Goal: Task Accomplishment & Management: Manage account settings

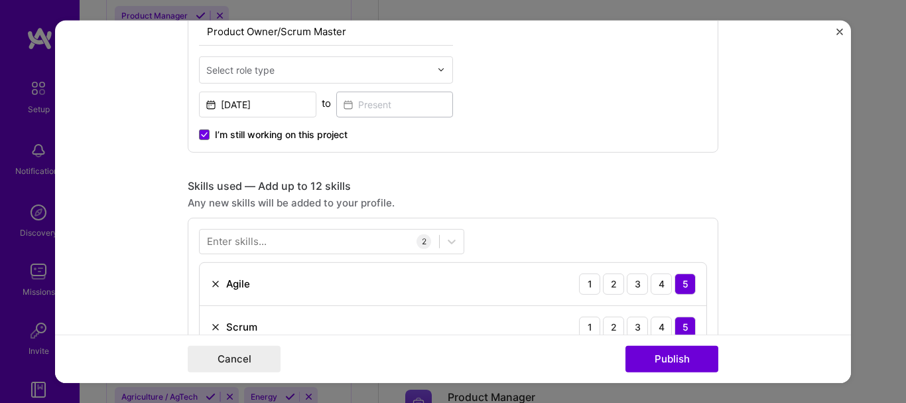
click at [348, 243] on div at bounding box center [320, 241] width 240 height 22
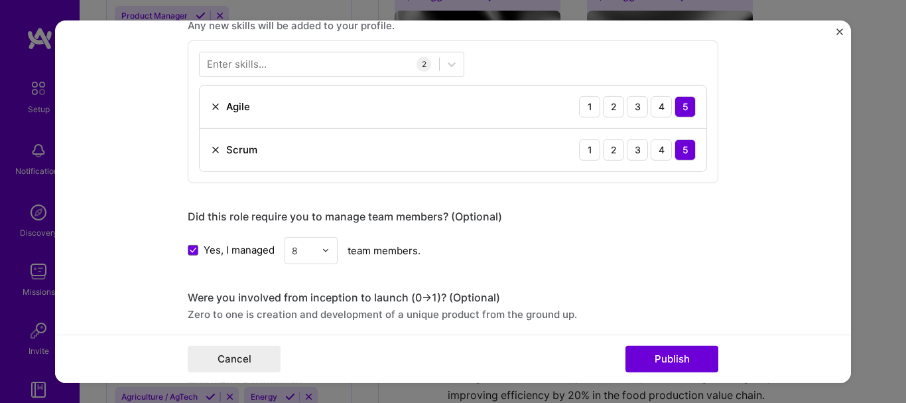
click at [440, 67] on div at bounding box center [452, 64] width 24 height 24
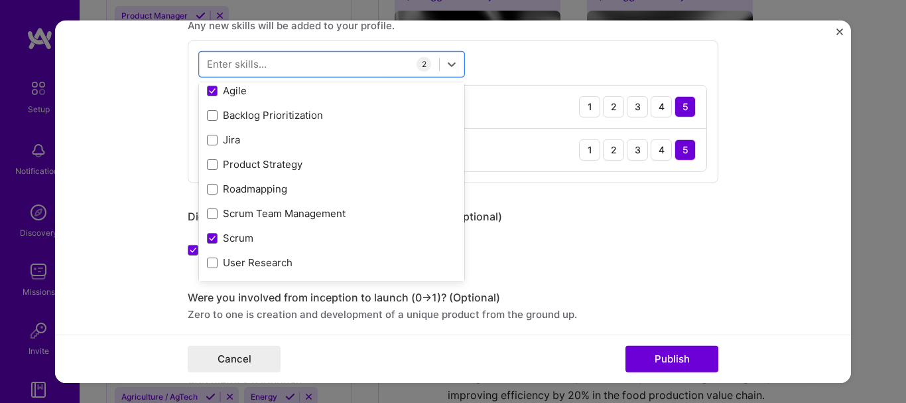
click at [211, 114] on span at bounding box center [212, 115] width 11 height 11
click at [0, 0] on input "checkbox" at bounding box center [0, 0] width 0 height 0
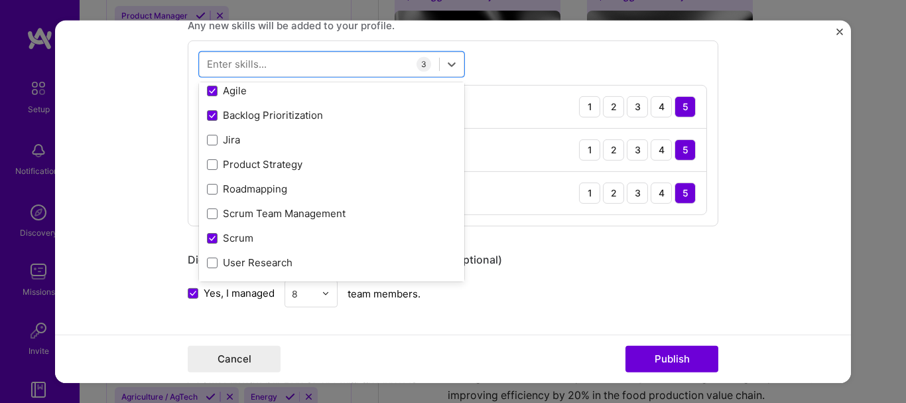
click at [210, 140] on span at bounding box center [212, 140] width 11 height 11
click at [0, 0] on input "checkbox" at bounding box center [0, 0] width 0 height 0
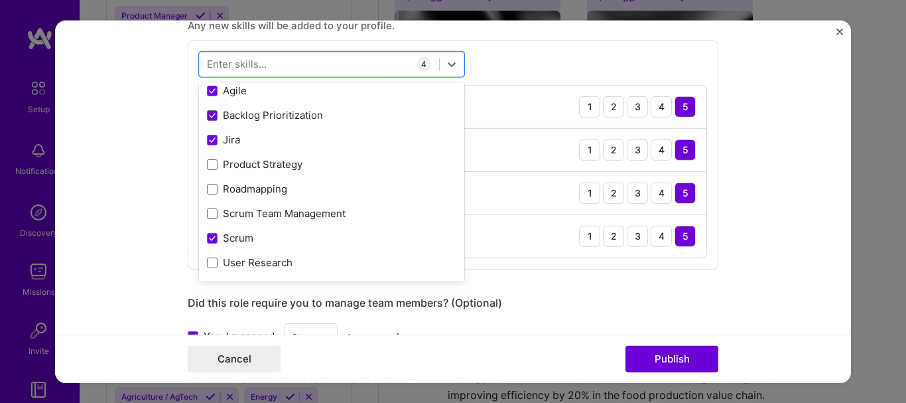
click at [207, 168] on span at bounding box center [212, 164] width 11 height 11
click at [0, 0] on input "checkbox" at bounding box center [0, 0] width 0 height 0
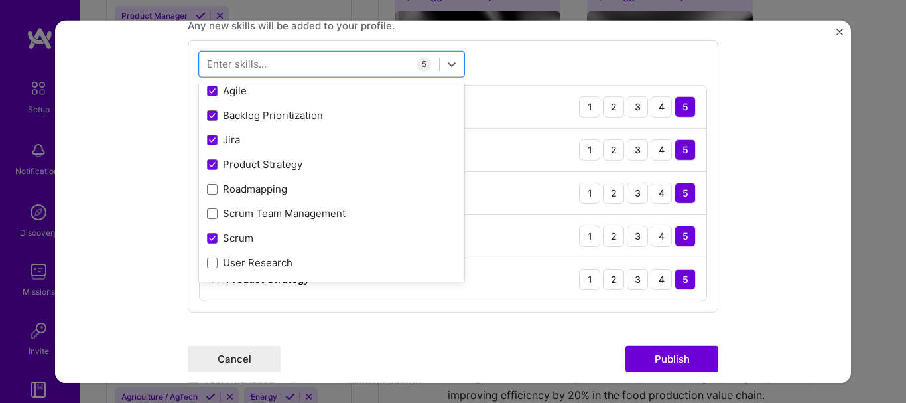
click at [207, 194] on div "Roadmapping" at bounding box center [331, 189] width 249 height 14
click at [207, 214] on span at bounding box center [212, 213] width 11 height 11
click at [0, 0] on input "checkbox" at bounding box center [0, 0] width 0 height 0
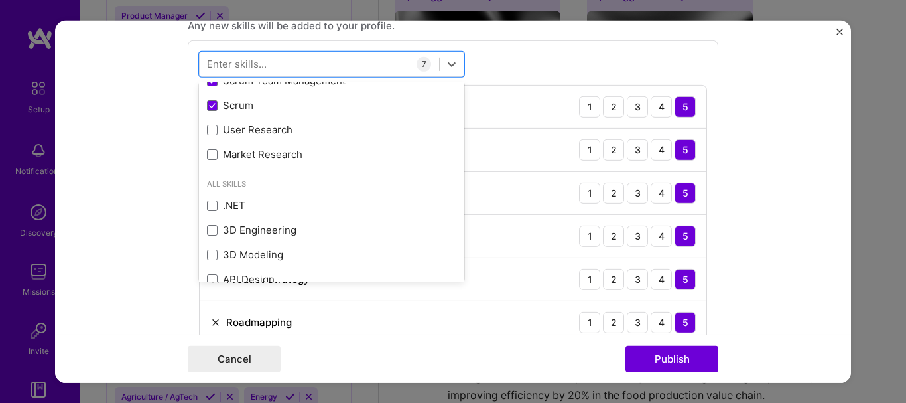
click at [207, 130] on span at bounding box center [212, 130] width 11 height 11
click at [0, 0] on input "checkbox" at bounding box center [0, 0] width 0 height 0
click at [207, 151] on span at bounding box center [212, 154] width 11 height 11
click at [0, 0] on input "checkbox" at bounding box center [0, 0] width 0 height 0
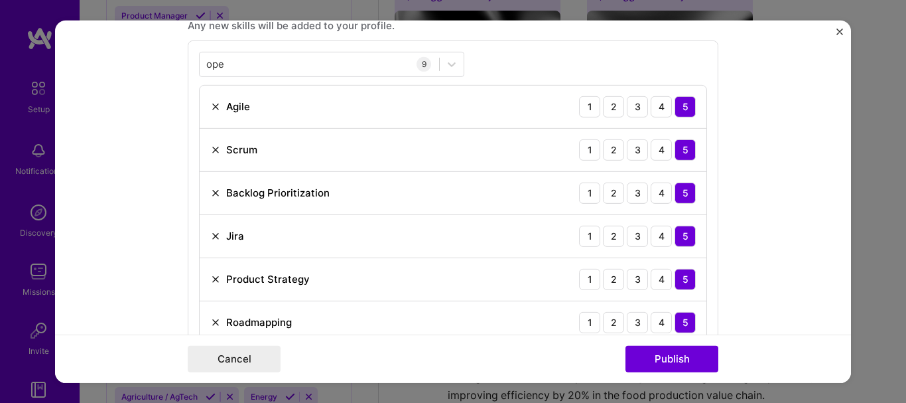
click at [582, 50] on div "ope ope 9 Agile 1 2 3 4 5 Scrum 1 2 3 4 5 Backlog Prioritization 1 2 3 4 5 Jira…" at bounding box center [453, 262] width 531 height 445
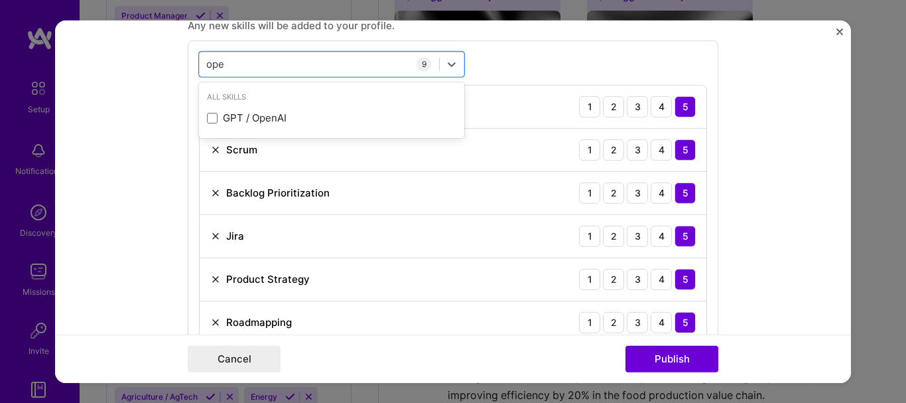
click at [342, 60] on div "ope ope" at bounding box center [320, 64] width 240 height 22
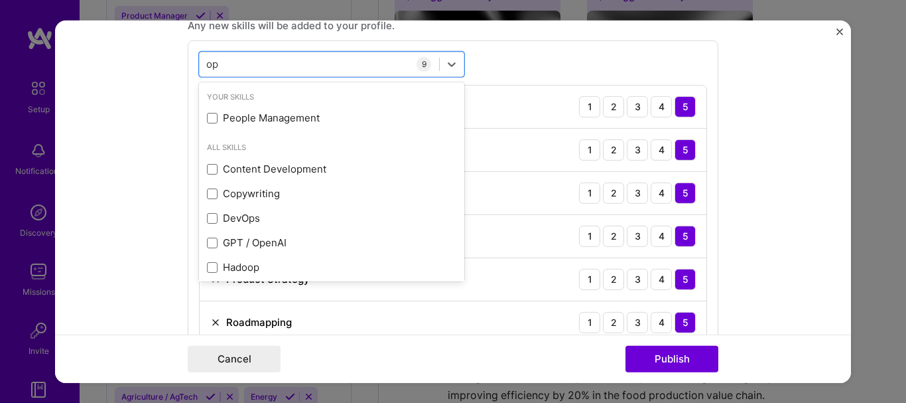
type input "o"
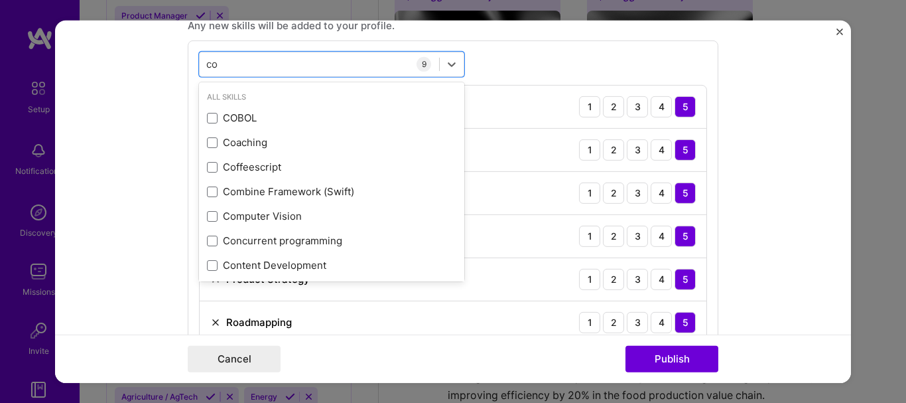
click at [214, 148] on div "Coaching" at bounding box center [331, 142] width 249 height 14
type input "c"
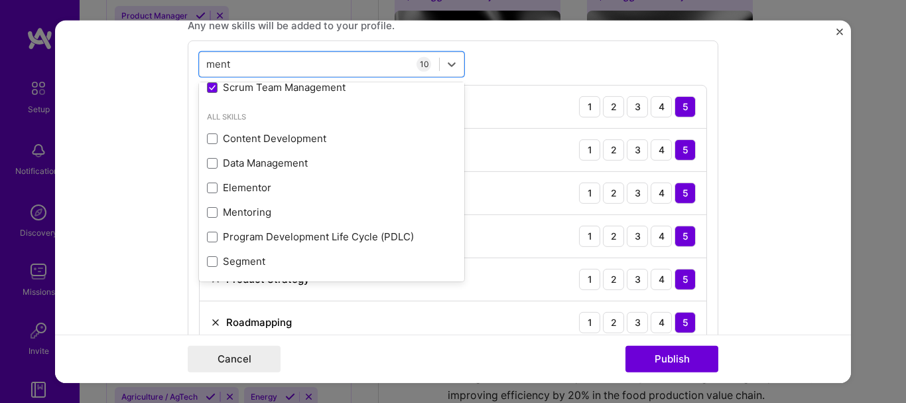
click at [283, 212] on div "Mentoring" at bounding box center [331, 212] width 249 height 14
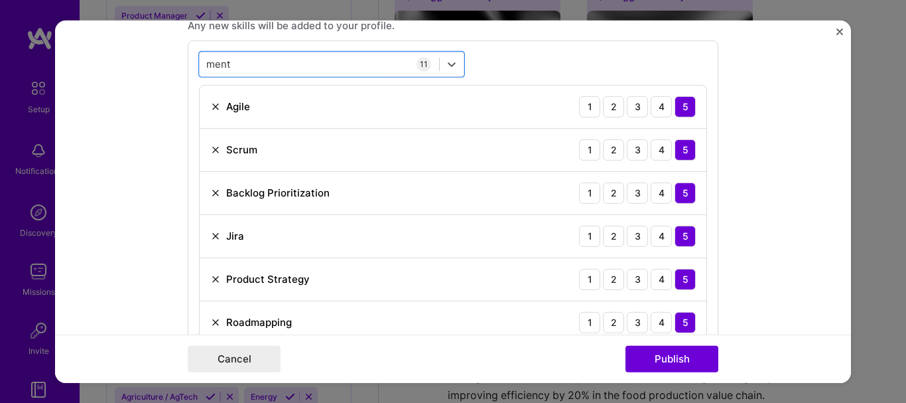
click at [365, 66] on div "ment ment" at bounding box center [320, 64] width 240 height 22
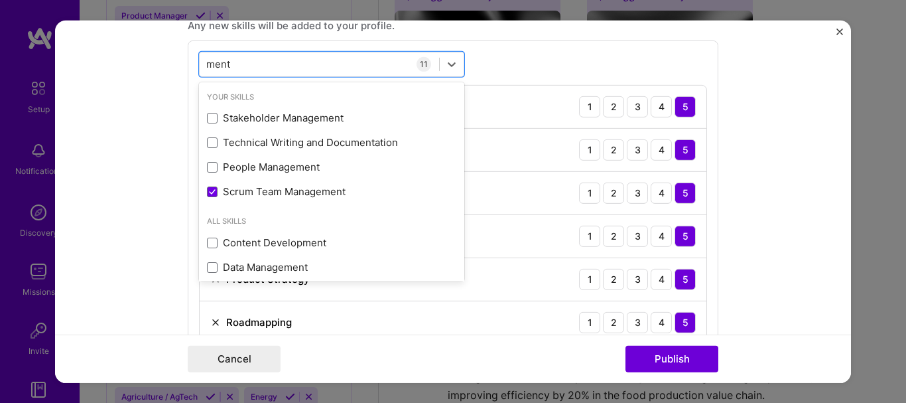
drag, startPoint x: 365, startPoint y: 66, endPoint x: 196, endPoint y: 87, distance: 170.5
click at [199, 76] on div "option Mentoring, selected. option Stakeholder Management focused, 0 of 2. 10 r…" at bounding box center [331, 63] width 265 height 25
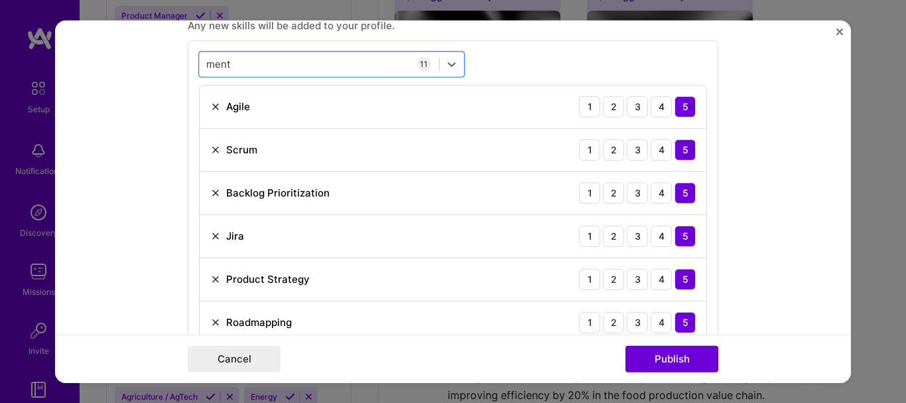
click at [239, 64] on div "ment ment" at bounding box center [320, 64] width 240 height 22
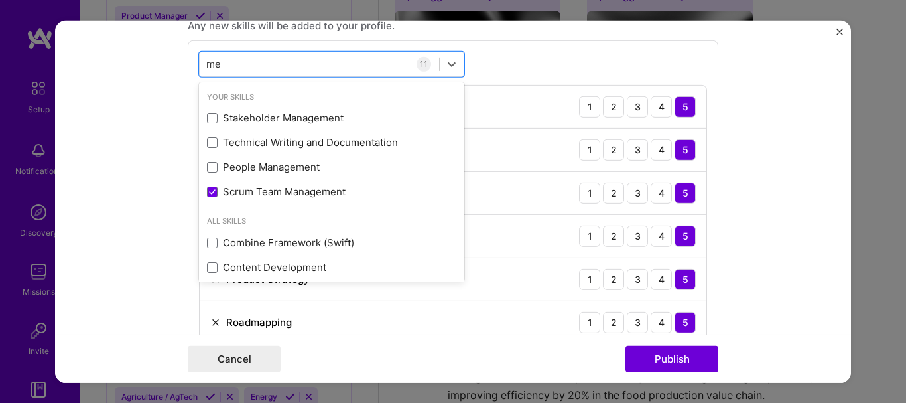
type input "m"
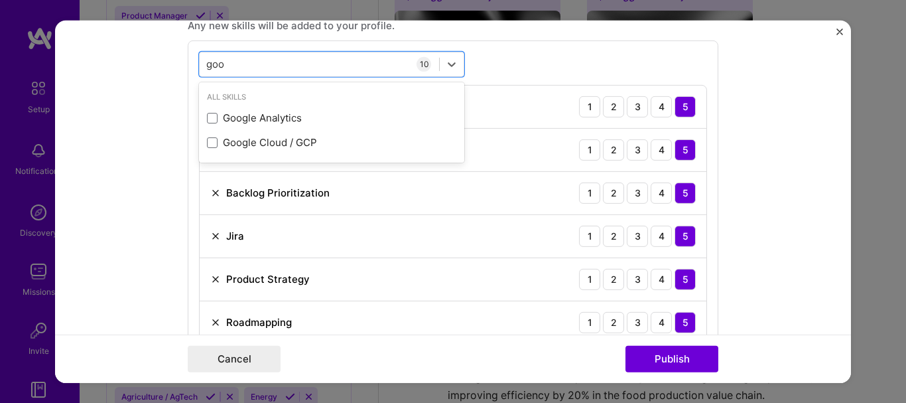
click at [207, 119] on span at bounding box center [212, 118] width 11 height 11
click at [0, 0] on input "checkbox" at bounding box center [0, 0] width 0 height 0
click at [361, 57] on div "goo goo" at bounding box center [320, 64] width 240 height 22
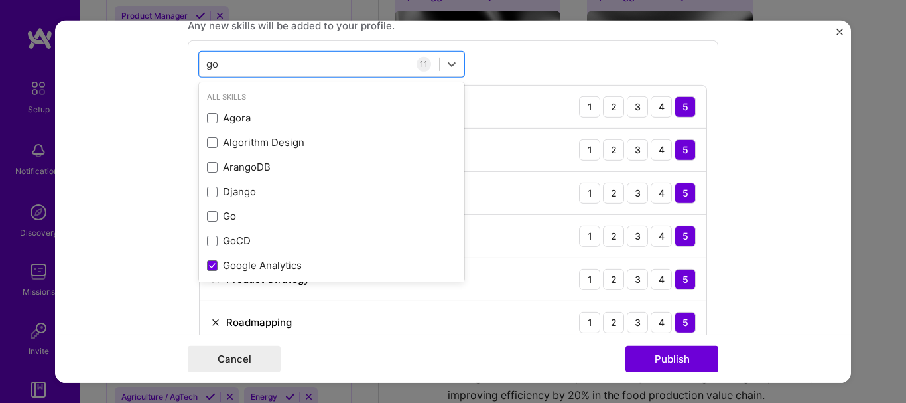
type input "g"
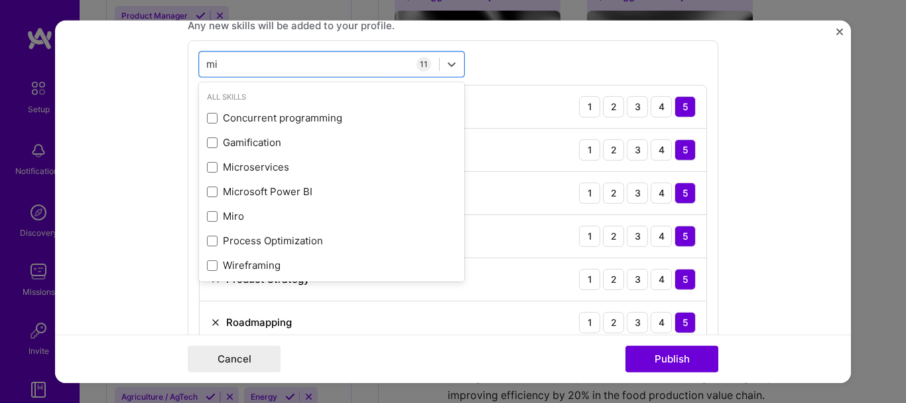
click at [229, 216] on div "Miro" at bounding box center [331, 216] width 249 height 14
type input "mi"
click at [756, 77] on form "Editing suggested project This project is suggested based on your LinkedIn, res…" at bounding box center [453, 201] width 796 height 362
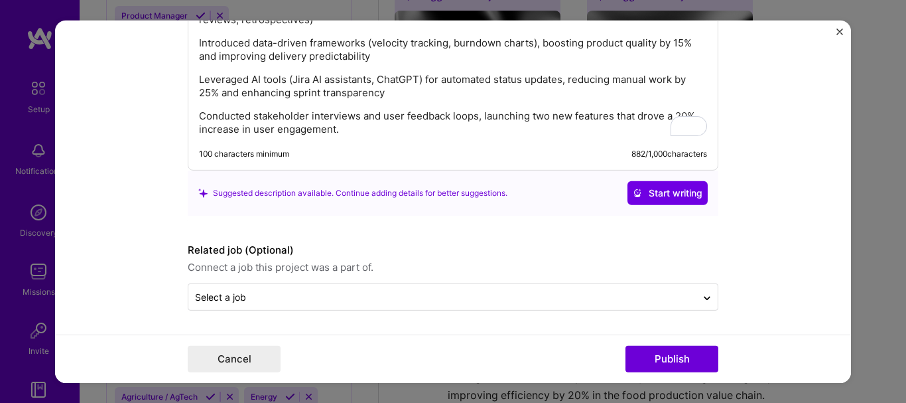
scroll to position [1798, 0]
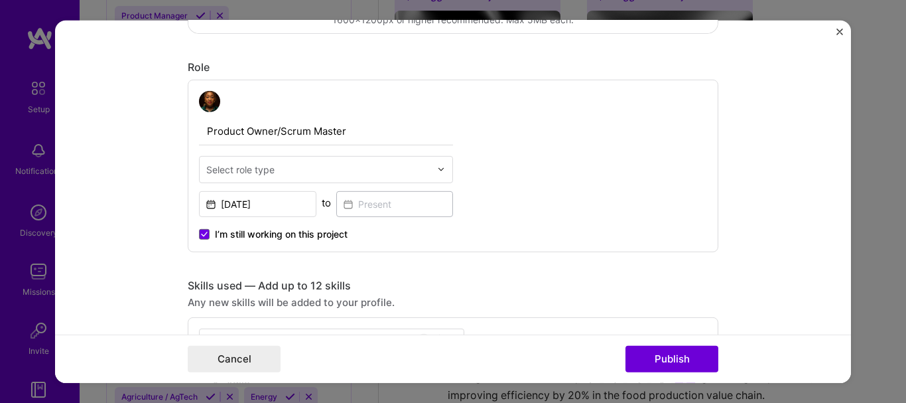
click at [437, 167] on img at bounding box center [441, 169] width 8 height 8
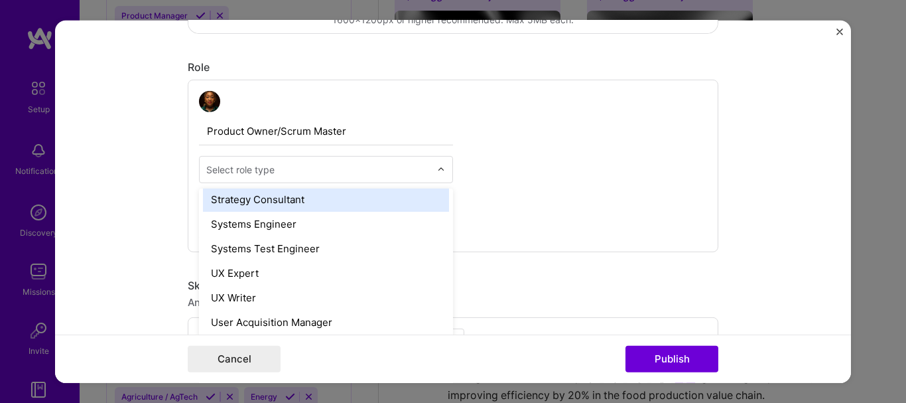
click at [643, 64] on div "Role" at bounding box center [453, 67] width 531 height 14
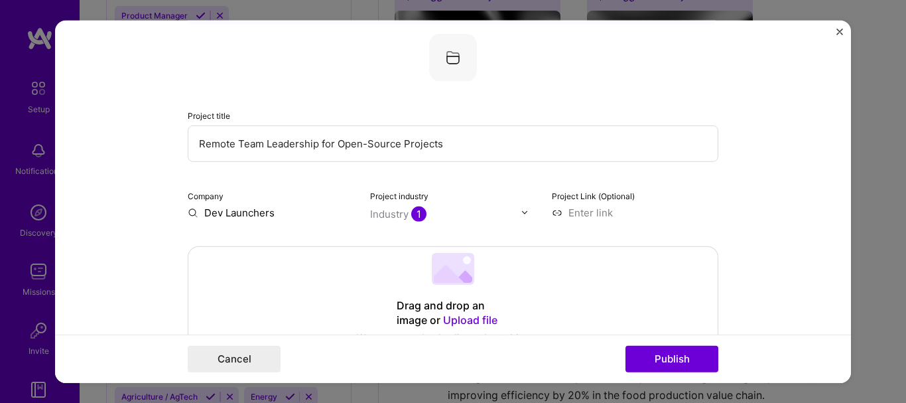
click at [694, 358] on button "Publish" at bounding box center [672, 359] width 93 height 27
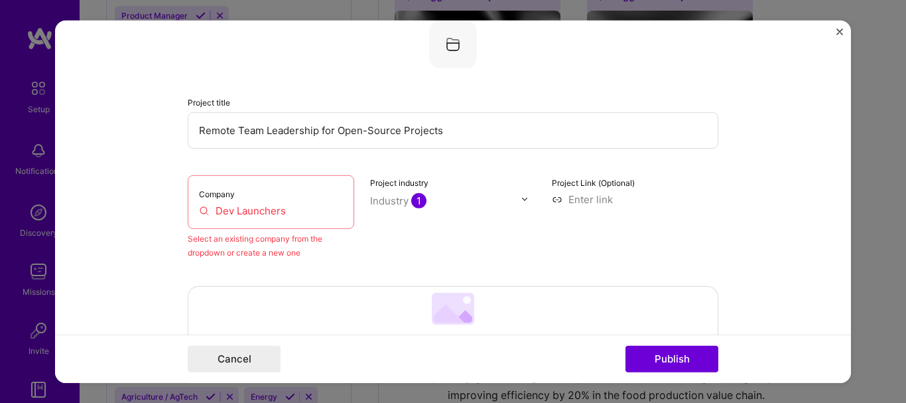
click at [239, 204] on input "Dev Launchers" at bounding box center [271, 210] width 144 height 14
click at [194, 226] on div "Company Dev Launchers" at bounding box center [271, 201] width 167 height 54
click at [199, 210] on input "Dev Launchers" at bounding box center [271, 210] width 144 height 14
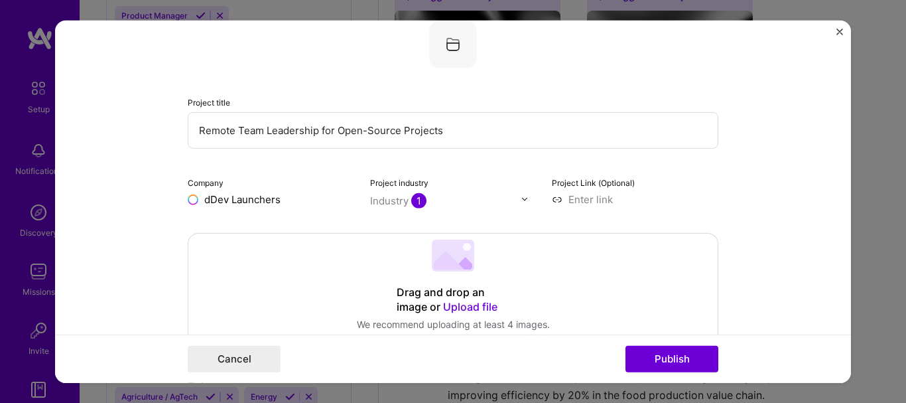
type input "Dev Launchers"
click at [208, 229] on span "Add company" at bounding box center [225, 229] width 64 height 14
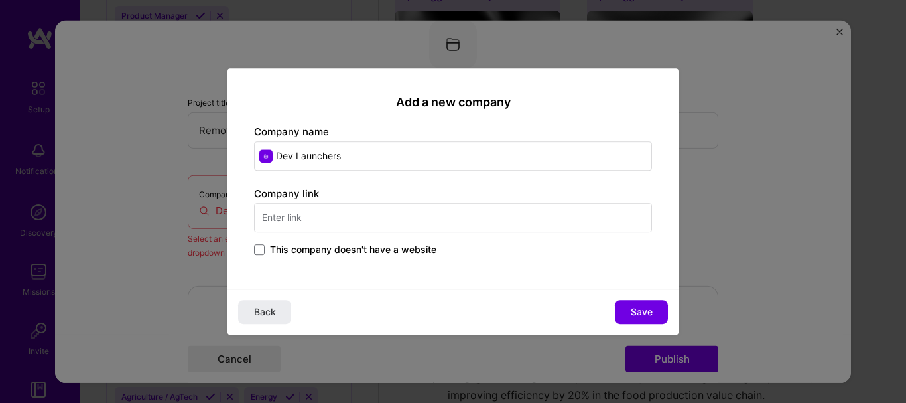
click at [294, 218] on input "text" at bounding box center [453, 217] width 398 height 29
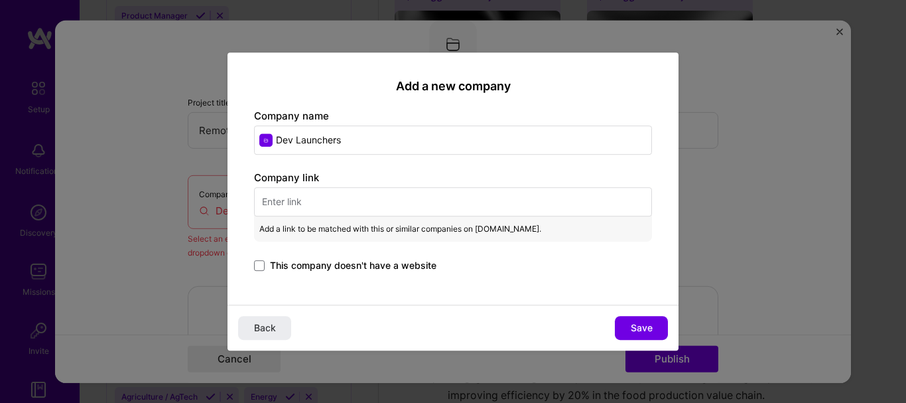
paste input "[URL][DOMAIN_NAME]"
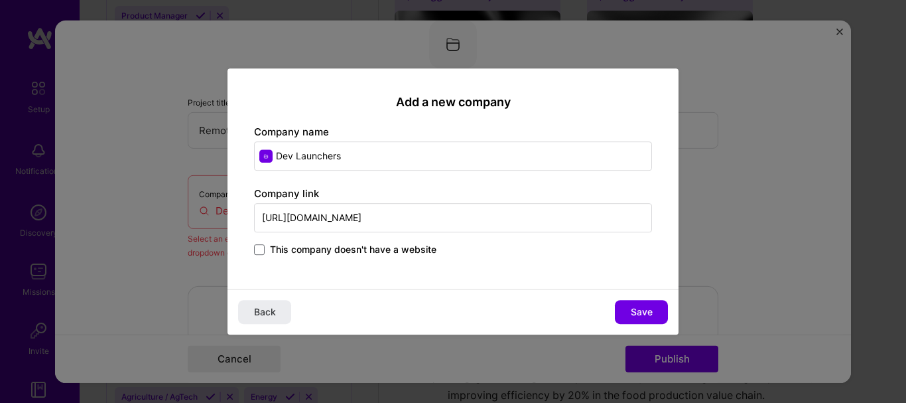
type input "[URL][DOMAIN_NAME]"
click at [642, 305] on button "Save" at bounding box center [641, 312] width 53 height 24
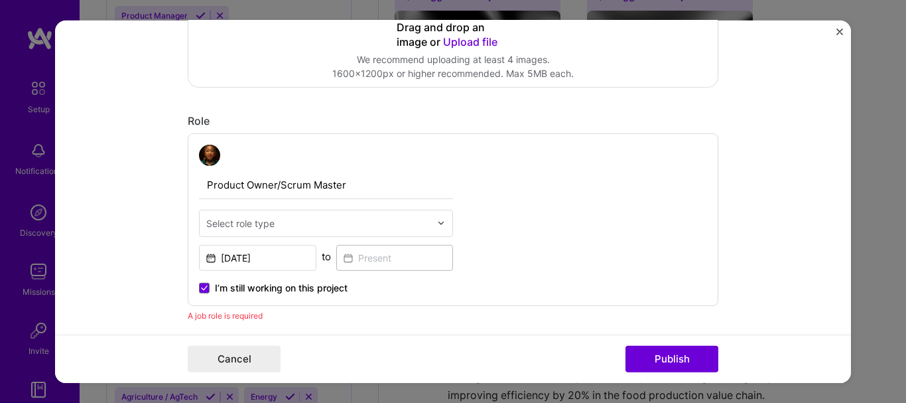
scroll to position [352, 0]
click at [707, 356] on button "Publish" at bounding box center [672, 359] width 93 height 27
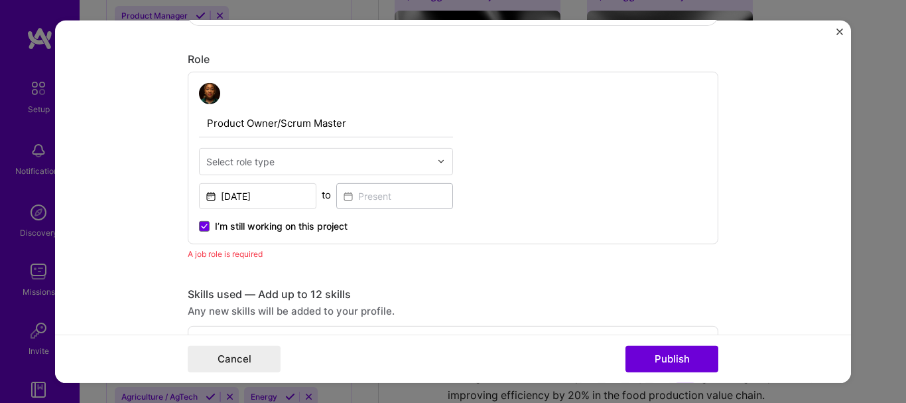
scroll to position [445, 0]
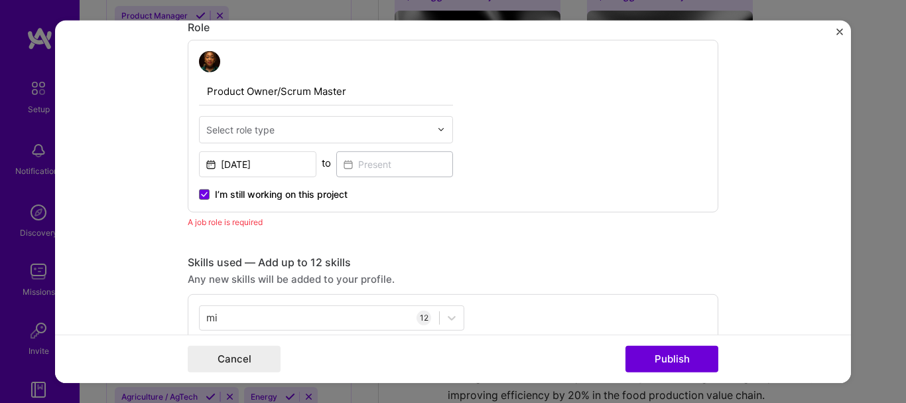
click at [265, 136] on div "Select role type" at bounding box center [240, 129] width 68 height 14
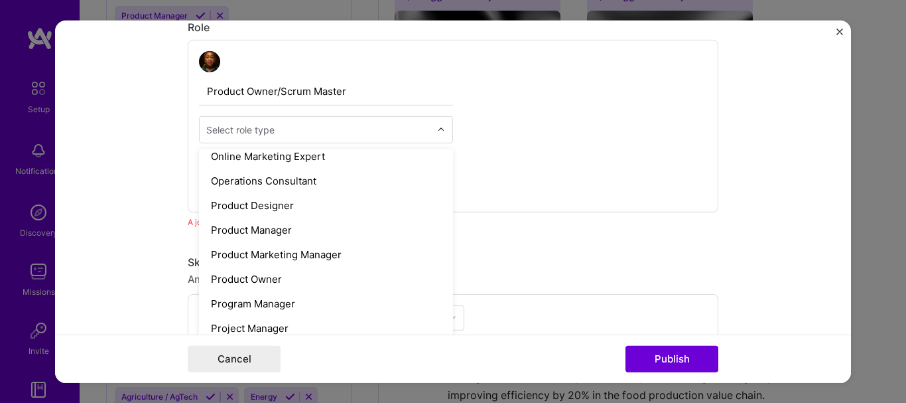
scroll to position [1194, 0]
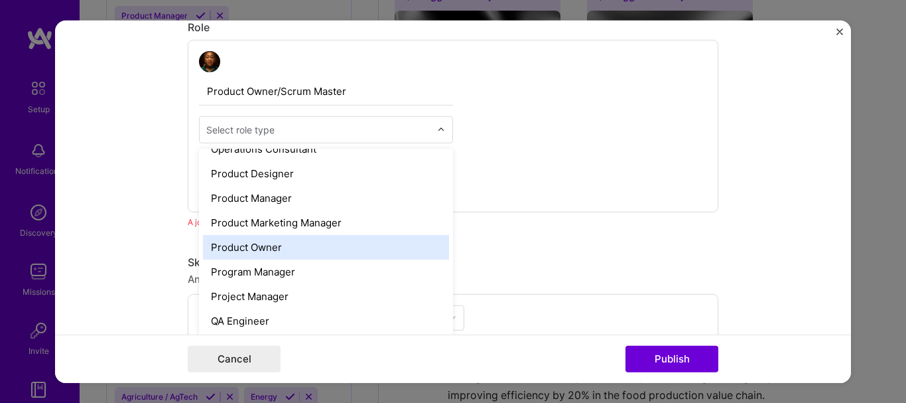
click at [313, 258] on div "Product Owner" at bounding box center [326, 246] width 246 height 25
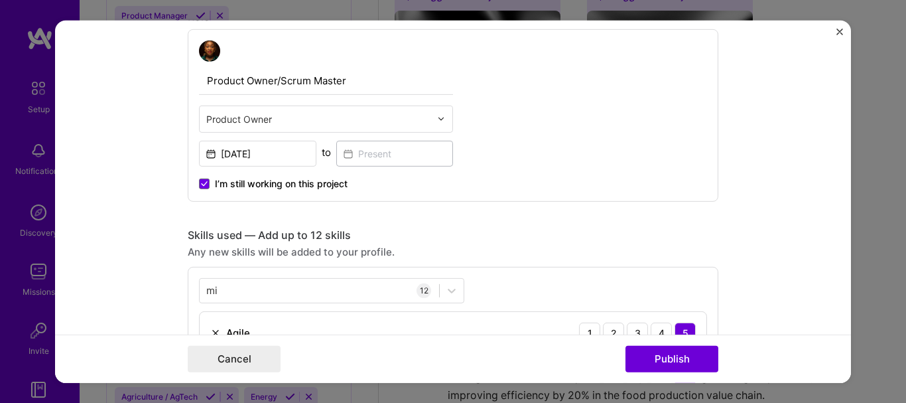
scroll to position [445, 0]
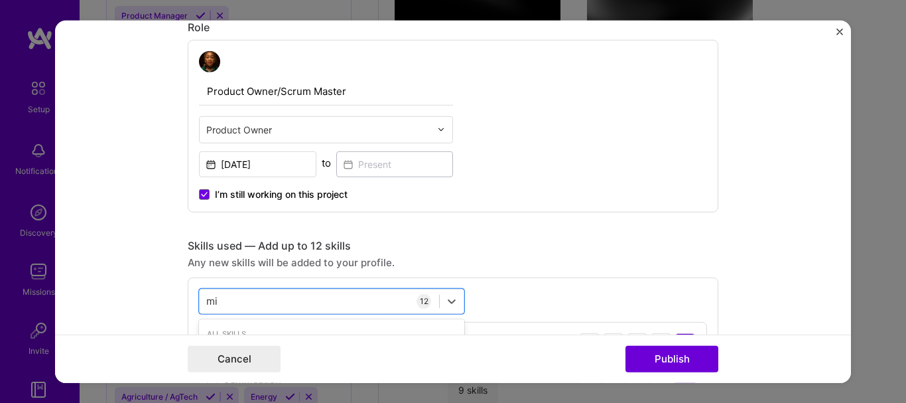
click at [271, 309] on div "mi mi" at bounding box center [320, 301] width 240 height 22
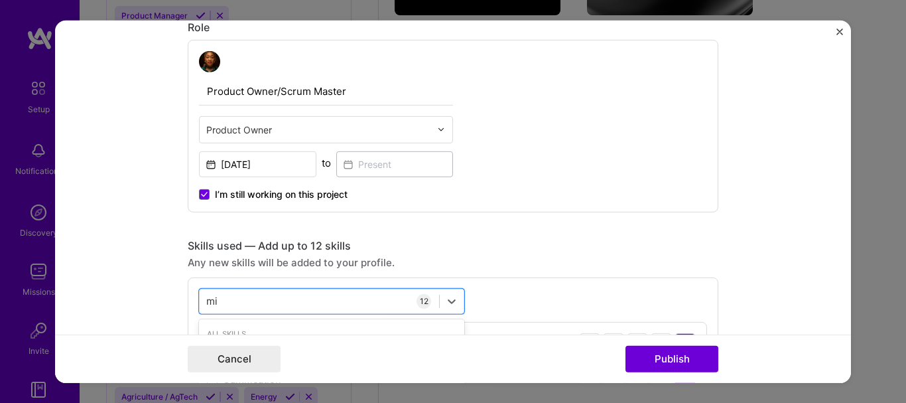
type input "m"
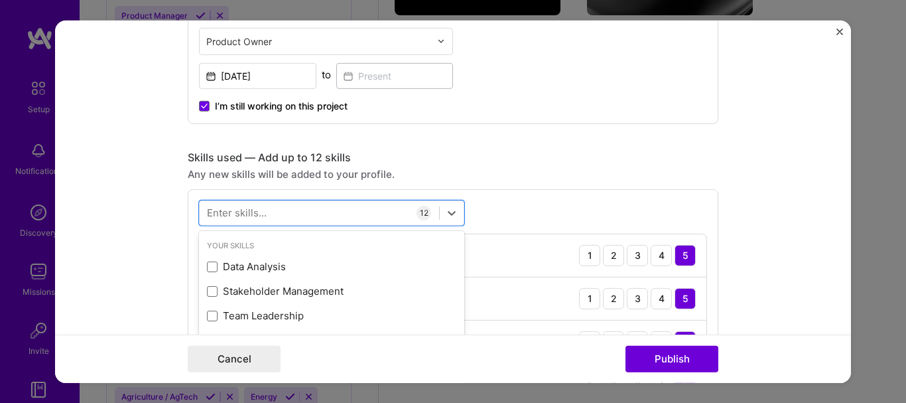
scroll to position [533, 0]
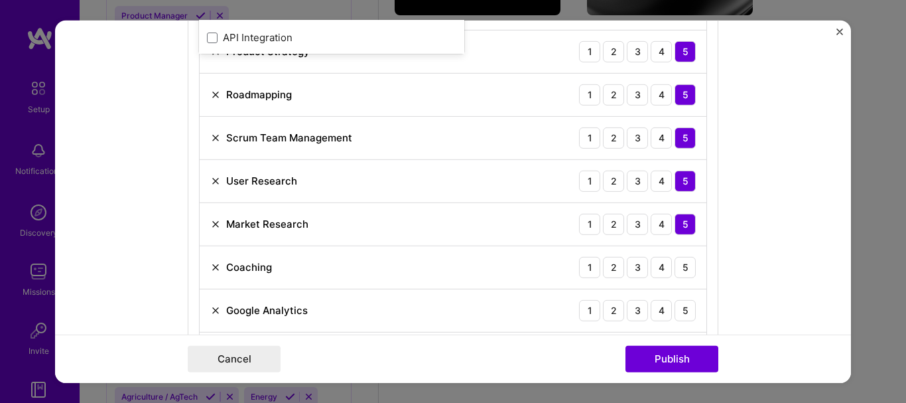
click at [799, 255] on form "Editing suggested project This project is suggested based on your LinkedIn, res…" at bounding box center [453, 201] width 796 height 362
click at [681, 262] on div "5" at bounding box center [685, 266] width 21 height 21
click at [663, 308] on div "4" at bounding box center [661, 309] width 21 height 21
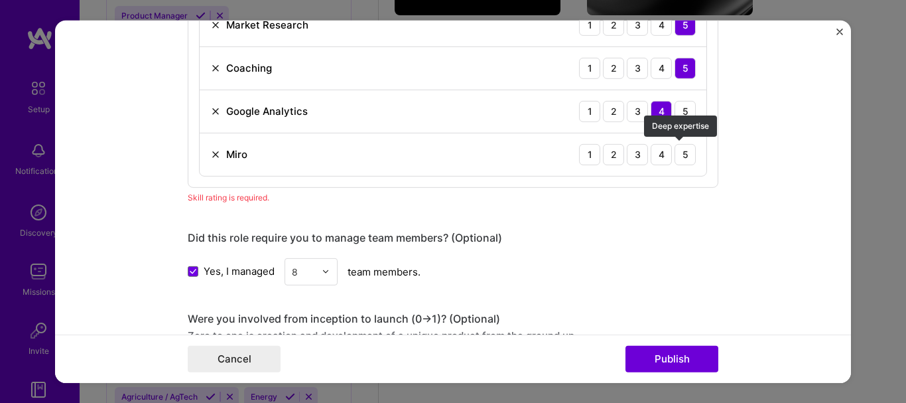
click at [688, 152] on div "5" at bounding box center [685, 153] width 21 height 21
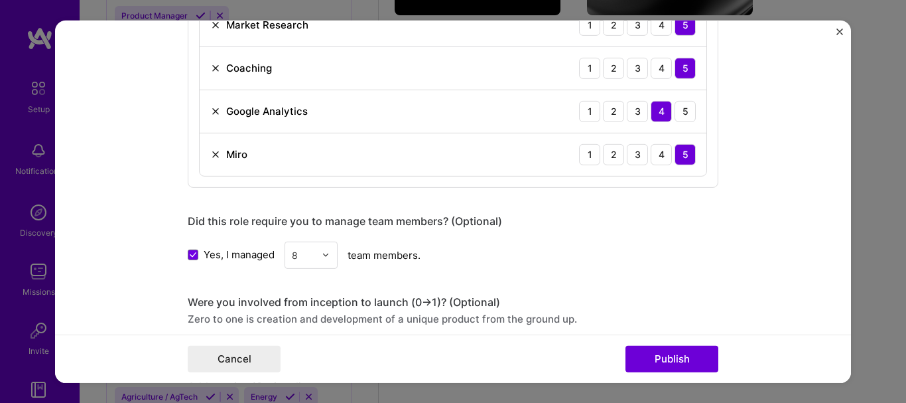
click at [680, 363] on button "Publish" at bounding box center [672, 359] width 93 height 27
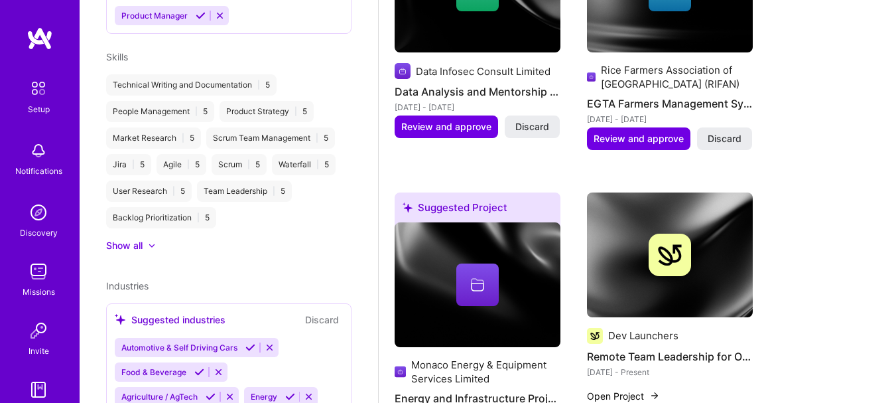
click at [628, 141] on span "Review and approve" at bounding box center [639, 138] width 90 height 13
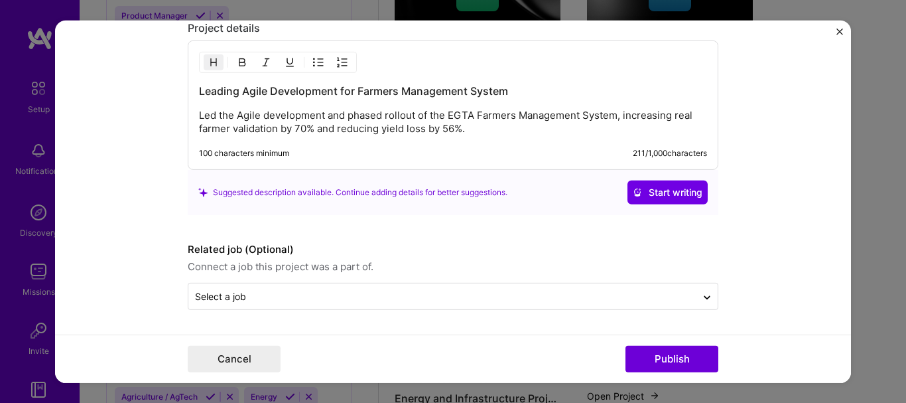
click at [837, 28] on img "Close" at bounding box center [840, 31] width 7 height 7
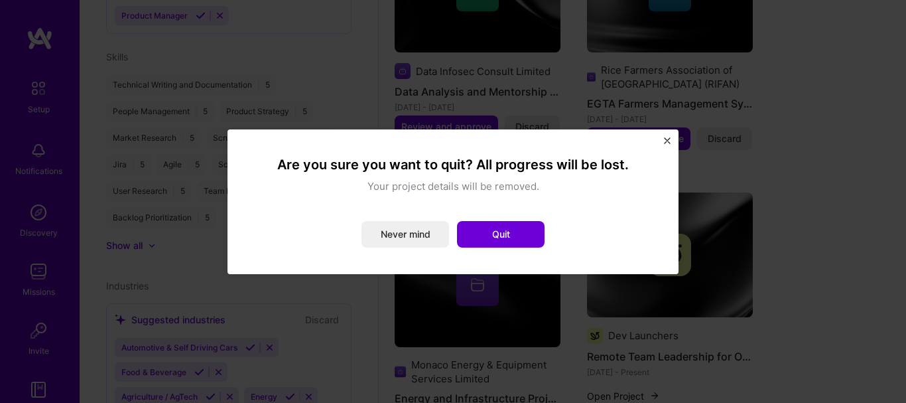
click at [540, 234] on button "Quit" at bounding box center [501, 234] width 88 height 27
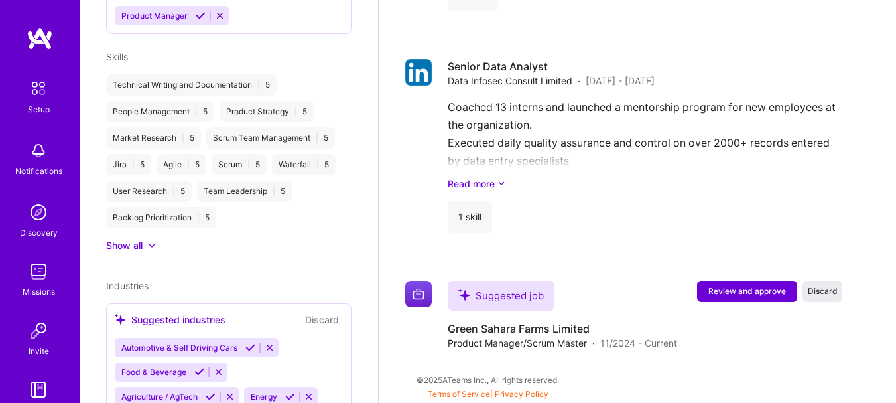
click at [759, 293] on span "Review and approve" at bounding box center [748, 290] width 78 height 11
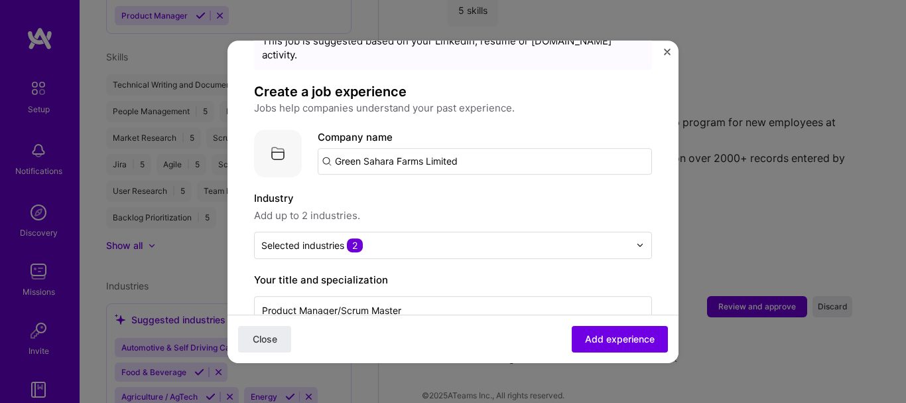
scroll to position [199, 0]
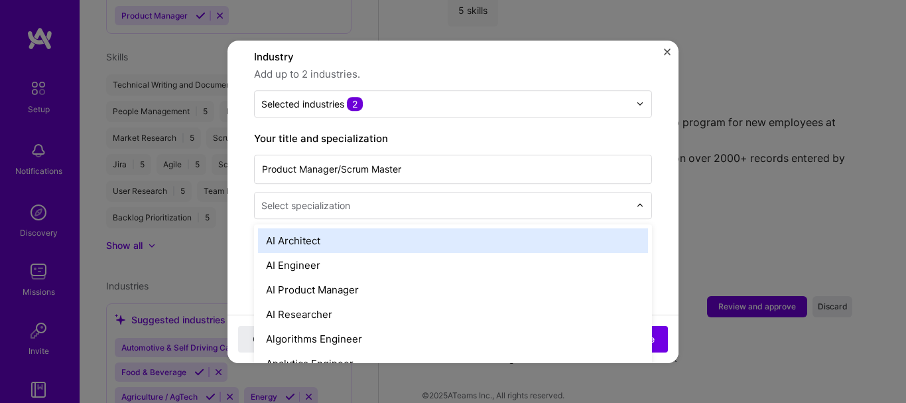
click at [606, 198] on input "text" at bounding box center [446, 205] width 371 height 14
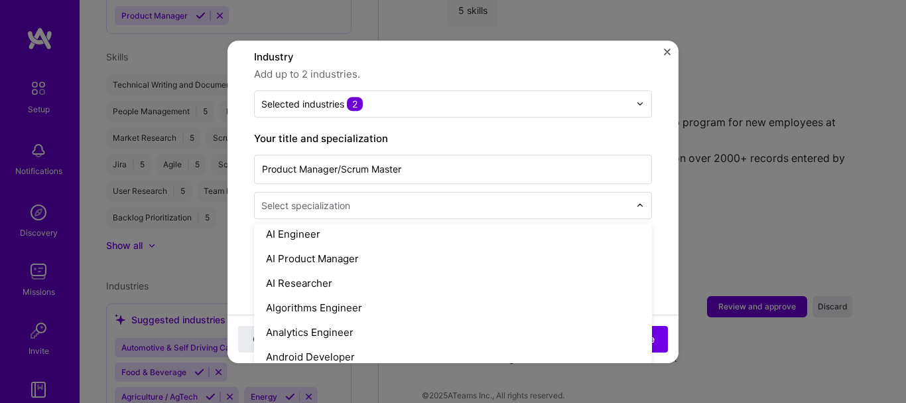
scroll to position [0, 0]
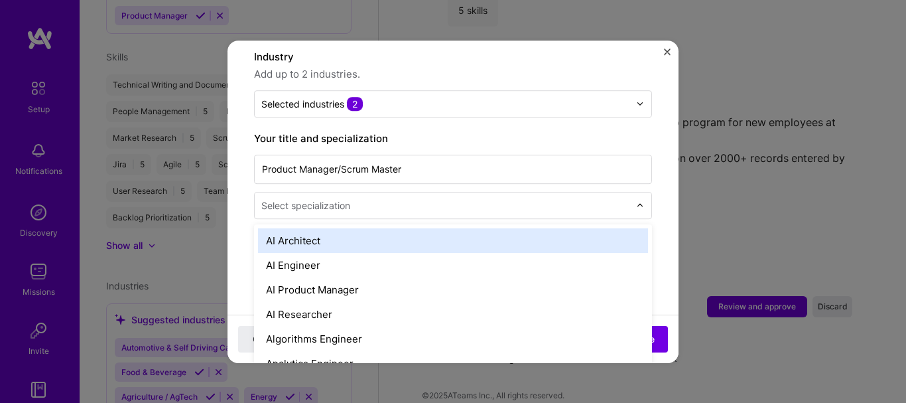
click at [448, 198] on input "text" at bounding box center [446, 205] width 371 height 14
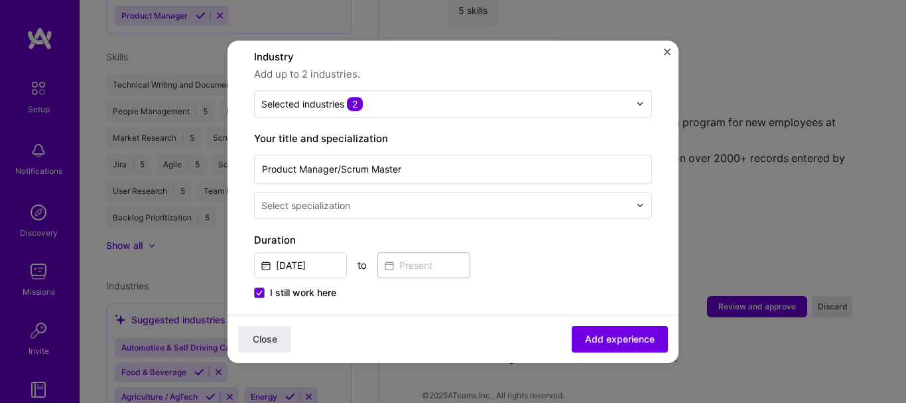
click at [654, 202] on form "Adding suggested job This job is suggested based on your LinkedIn, resume or [D…" at bounding box center [453, 409] width 451 height 1083
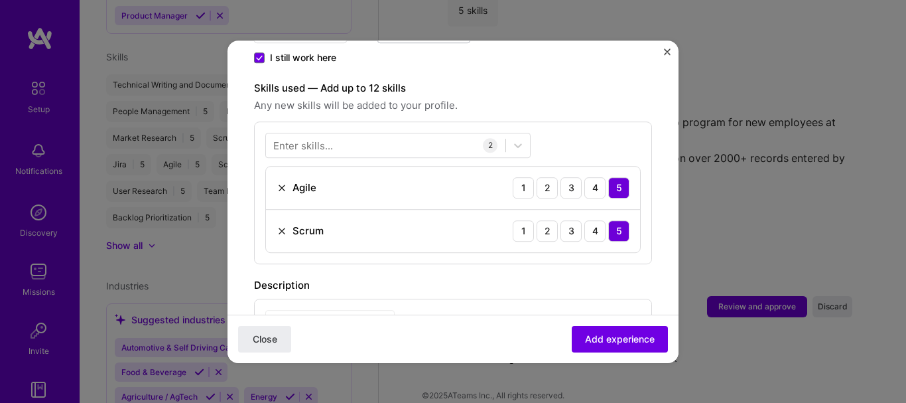
scroll to position [464, 0]
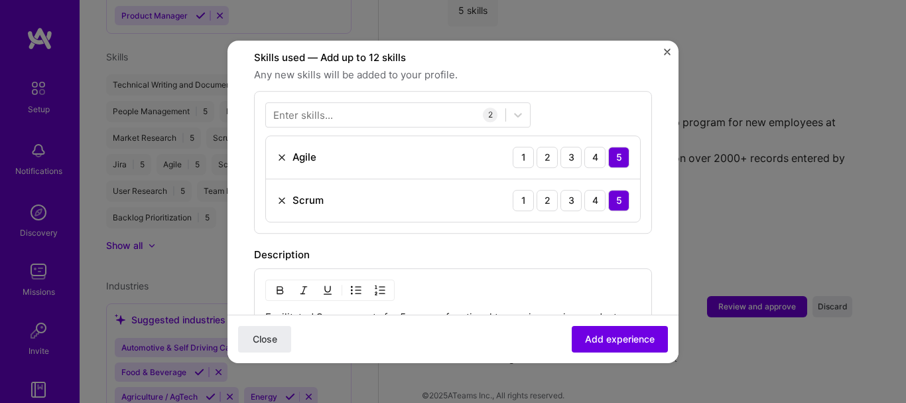
click at [476, 103] on div at bounding box center [386, 114] width 240 height 22
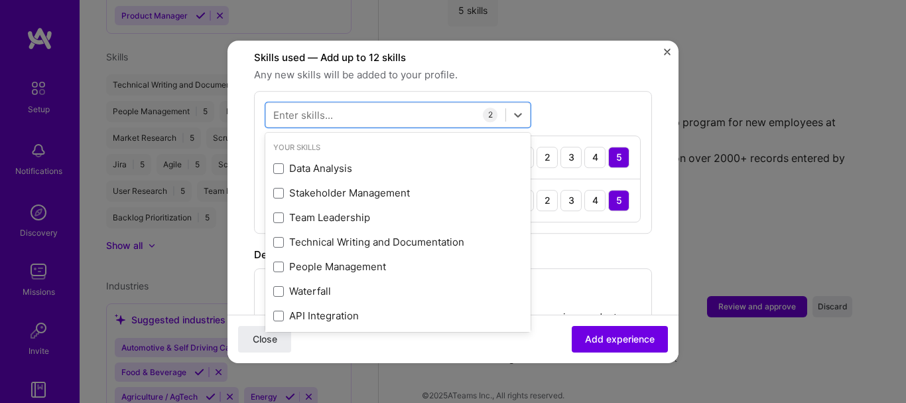
click at [278, 163] on span at bounding box center [278, 168] width 11 height 11
click at [0, 0] on input "checkbox" at bounding box center [0, 0] width 0 height 0
click at [276, 188] on span at bounding box center [278, 193] width 11 height 11
click at [0, 0] on input "checkbox" at bounding box center [0, 0] width 0 height 0
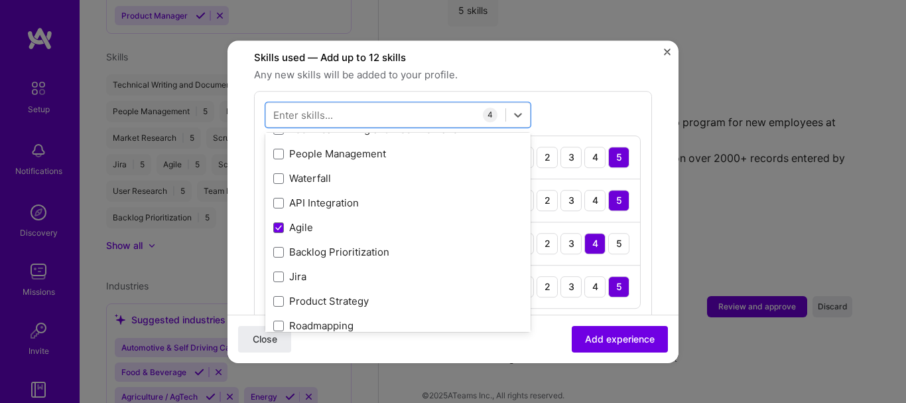
scroll to position [133, 0]
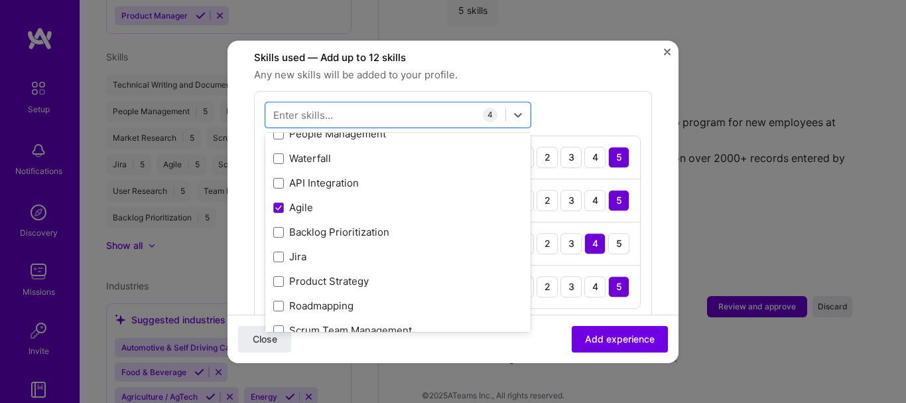
click at [283, 152] on div "Waterfall" at bounding box center [397, 159] width 249 height 14
click at [366, 226] on div "Backlog Prioritization" at bounding box center [397, 233] width 249 height 14
click at [366, 250] on div "Jira" at bounding box center [397, 257] width 249 height 14
click at [368, 275] on div "Product Strategy" at bounding box center [397, 282] width 249 height 14
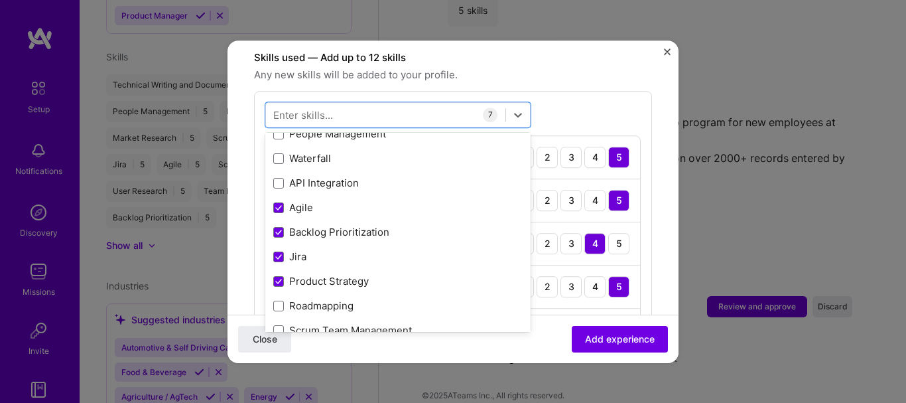
click at [376, 299] on div "Roadmapping" at bounding box center [397, 306] width 249 height 14
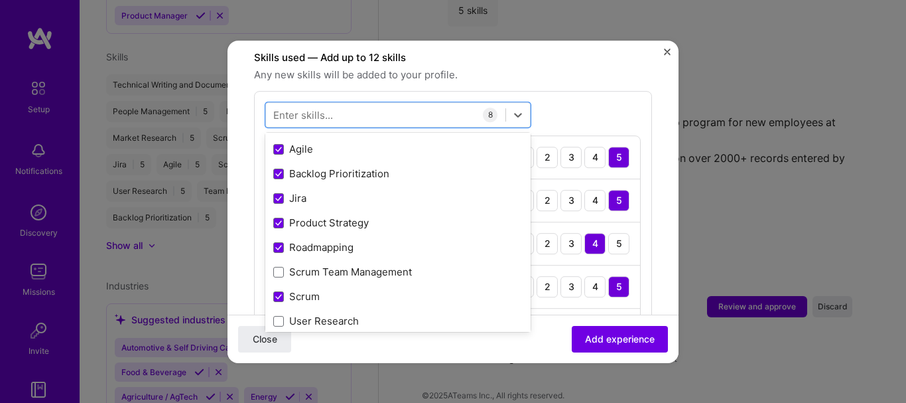
scroll to position [265, 0]
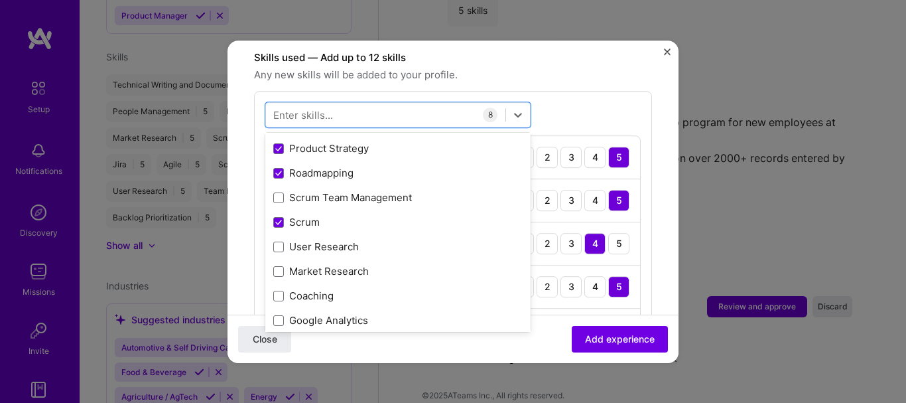
click at [371, 191] on div "Scrum Team Management" at bounding box center [397, 198] width 249 height 14
click at [355, 259] on div "Market Research" at bounding box center [397, 271] width 265 height 25
click at [355, 240] on div "User Research" at bounding box center [397, 247] width 249 height 14
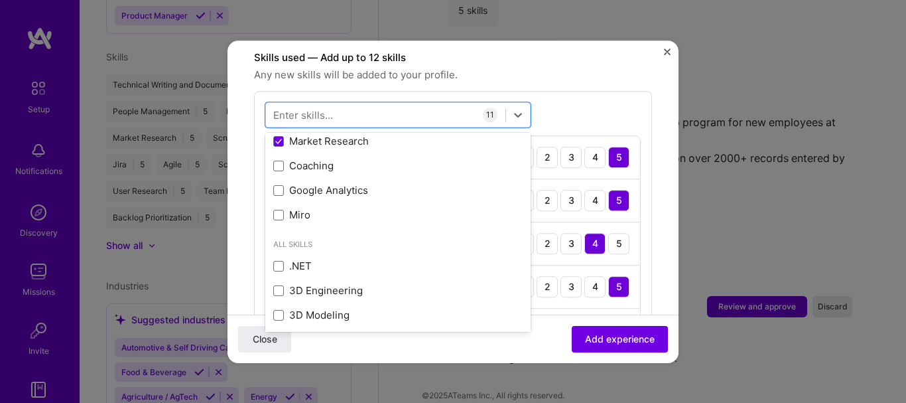
scroll to position [398, 0]
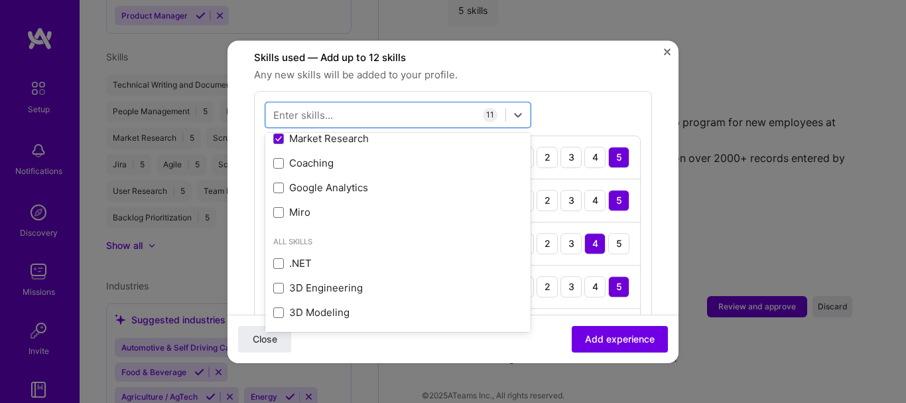
click at [308, 181] on div "Google Analytics" at bounding box center [397, 188] width 249 height 14
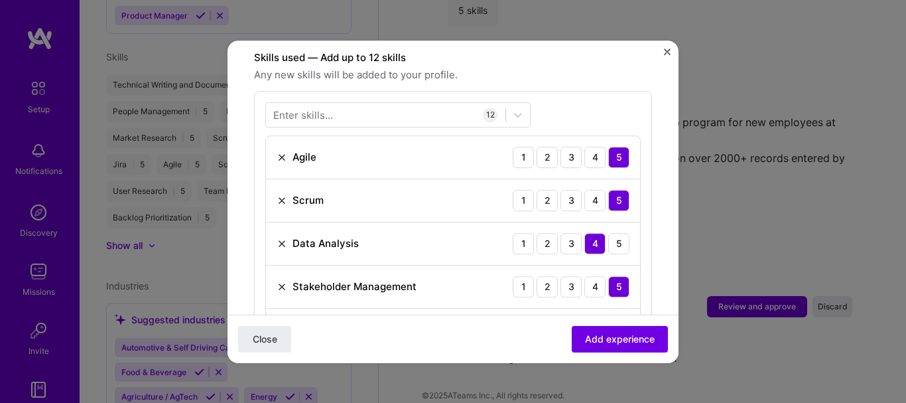
click at [645, 224] on form "Adding suggested job This job is suggested based on your LinkedIn, resume or [D…" at bounding box center [453, 360] width 451 height 1514
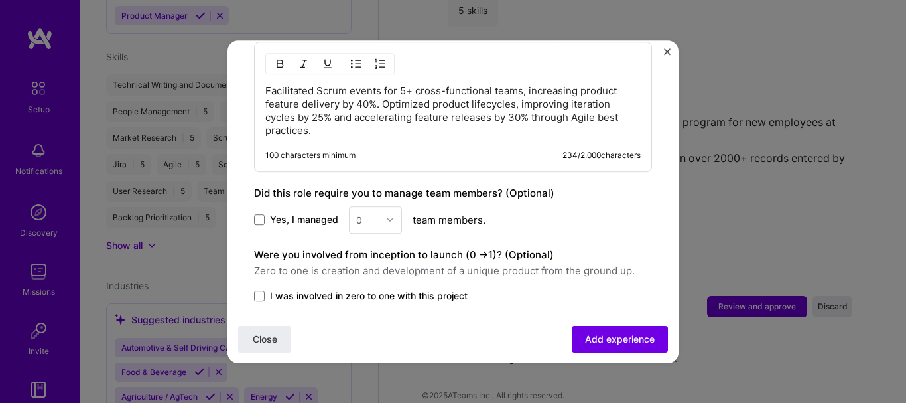
scroll to position [1128, 0]
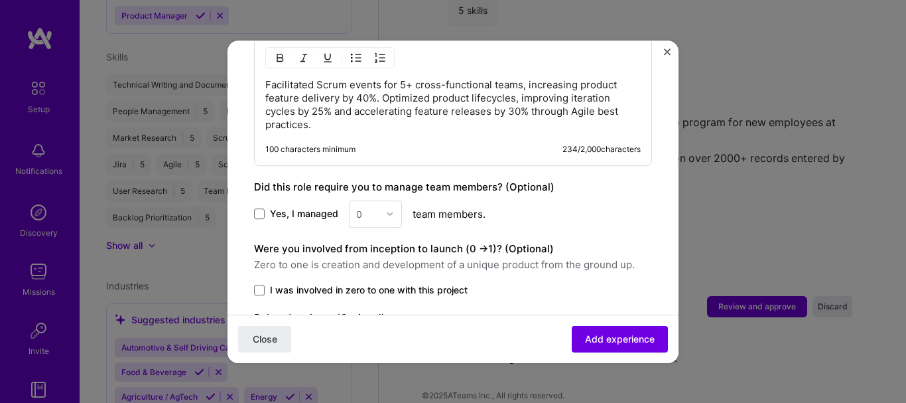
click at [353, 106] on p "Facilitated Scrum events for 5+ cross-functional teams, increasing product feat…" at bounding box center [453, 104] width 376 height 53
click at [335, 114] on p "Facilitated Scrum events for 5+ cross-functional teams, increasing product feat…" at bounding box center [453, 104] width 376 height 53
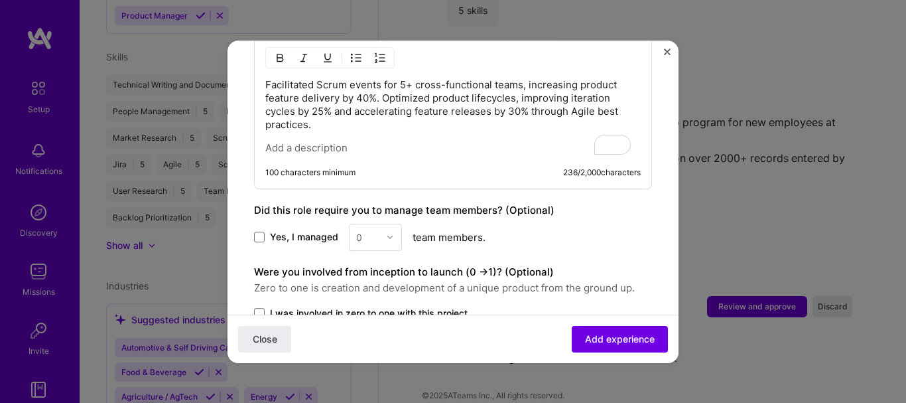
paste div "To enrich screen reader interactions, please activate Accessibility in Grammarl…"
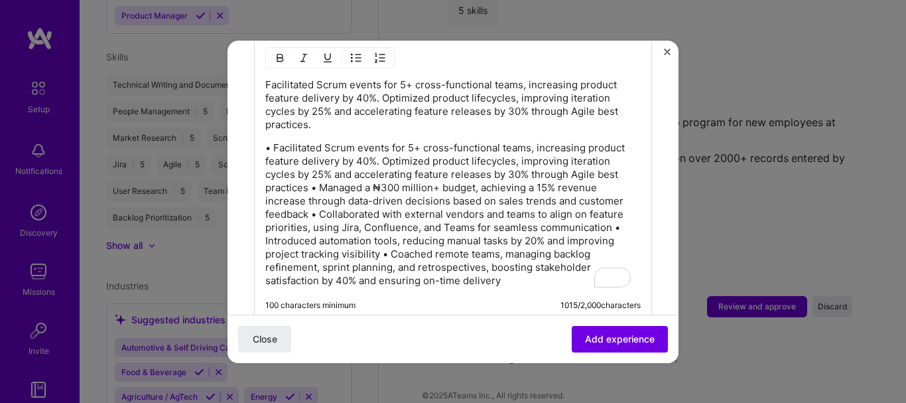
click at [275, 141] on p "• Facilitated Scrum events for 5+ cross-functional teams, increasing product fe…" at bounding box center [453, 214] width 376 height 146
click at [322, 172] on p "Facilitated Scrum events for 5+ cross-functional teams, increasing product feat…" at bounding box center [453, 214] width 376 height 146
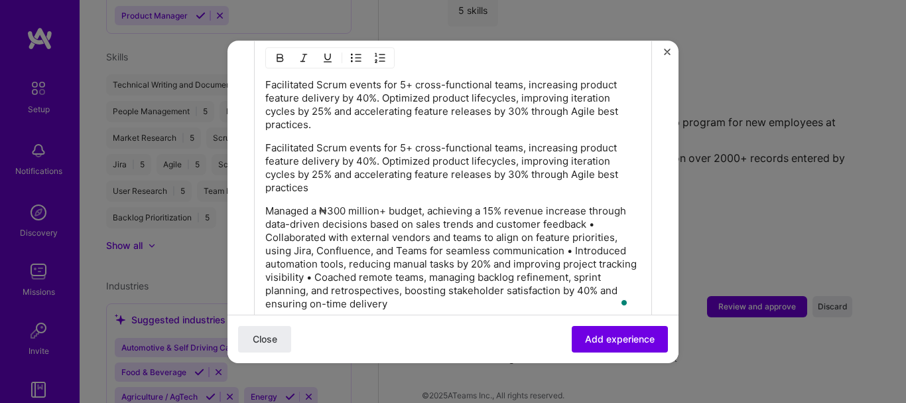
click at [267, 218] on p "Managed a ₦300 million+ budget, achieving a 15% revenue increase through data-d…" at bounding box center [453, 257] width 376 height 106
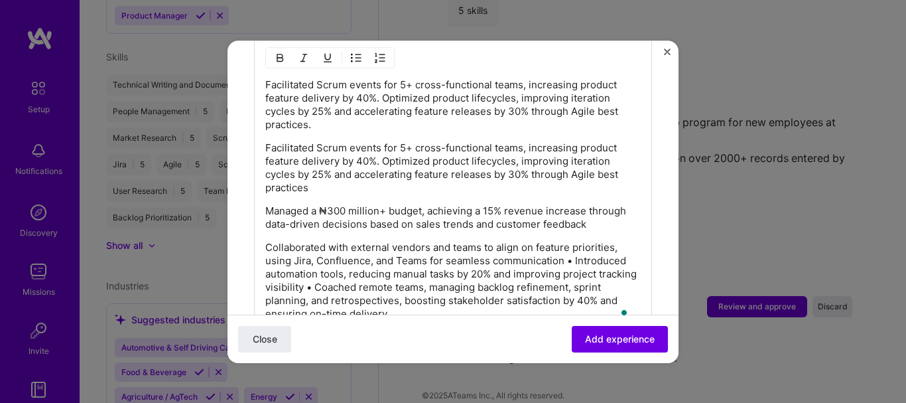
scroll to position [1194, 0]
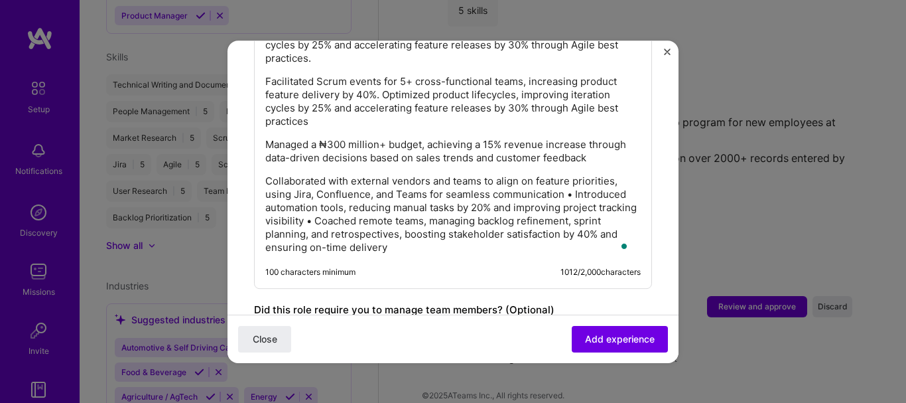
click at [575, 179] on p "Collaborated with external vendors and teams to align on feature priorities, us…" at bounding box center [453, 214] width 376 height 80
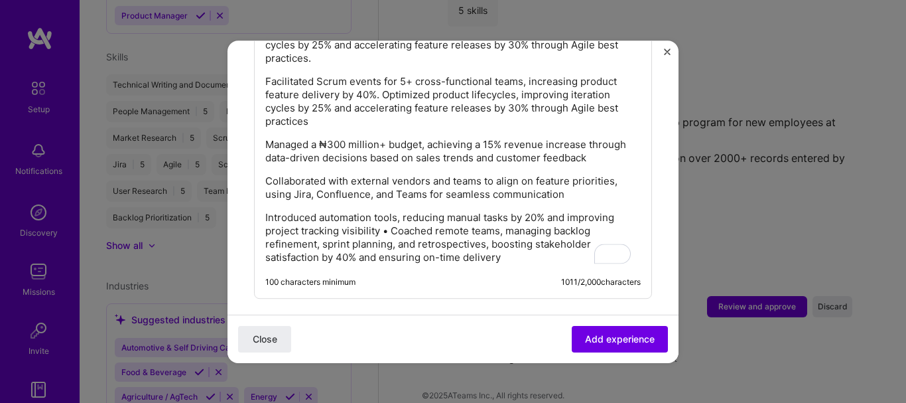
click at [391, 214] on p "Introduced automation tools, reducing manual tasks by 20% and improving project…" at bounding box center [453, 237] width 376 height 53
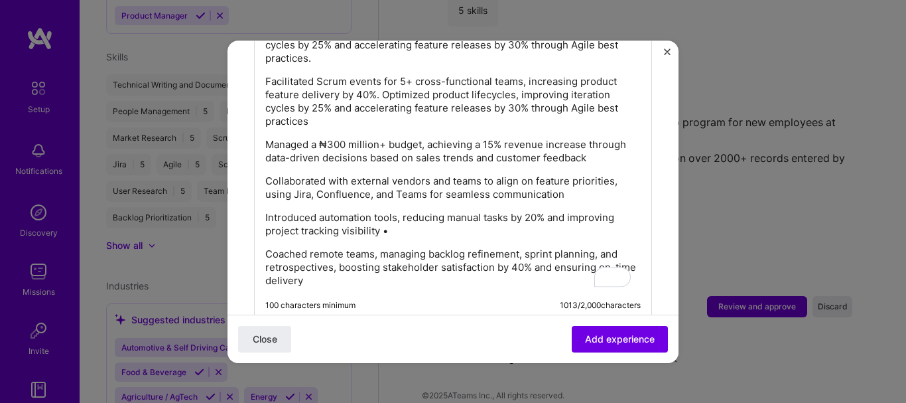
click at [391, 215] on p "Introduced automation tools, reducing manual tasks by 20% and improving project…" at bounding box center [453, 224] width 376 height 27
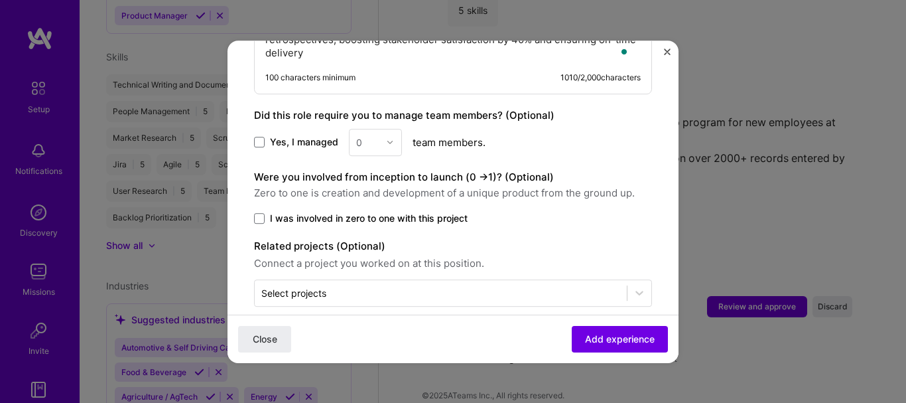
scroll to position [1426, 0]
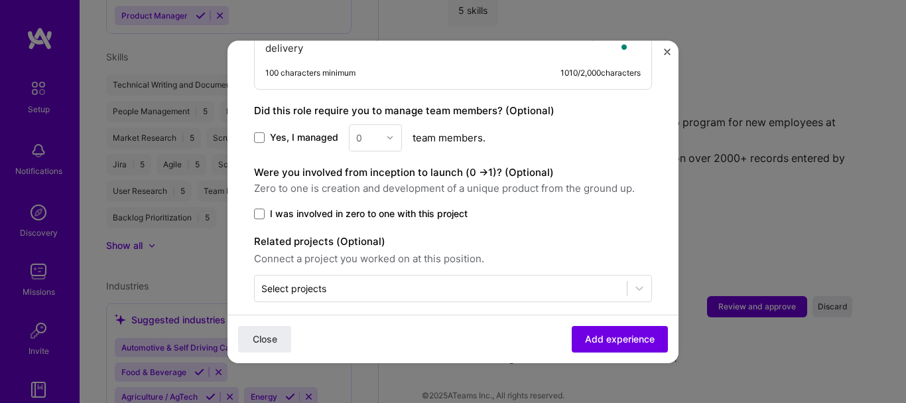
click at [258, 132] on span at bounding box center [259, 137] width 11 height 11
click at [0, 0] on input "Yes, I managed" at bounding box center [0, 0] width 0 height 0
click at [387, 133] on img at bounding box center [390, 137] width 8 height 8
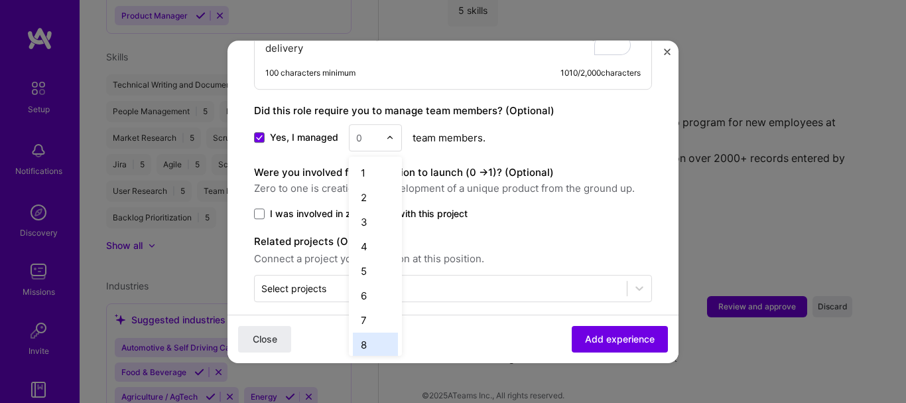
click at [376, 332] on div "8" at bounding box center [375, 344] width 45 height 25
click at [386, 133] on img at bounding box center [390, 137] width 8 height 8
click at [364, 200] on div "9" at bounding box center [375, 212] width 45 height 25
click at [303, 166] on label "Were you involved from inception to launch (0 - > 1)? (Optional)" at bounding box center [404, 172] width 300 height 13
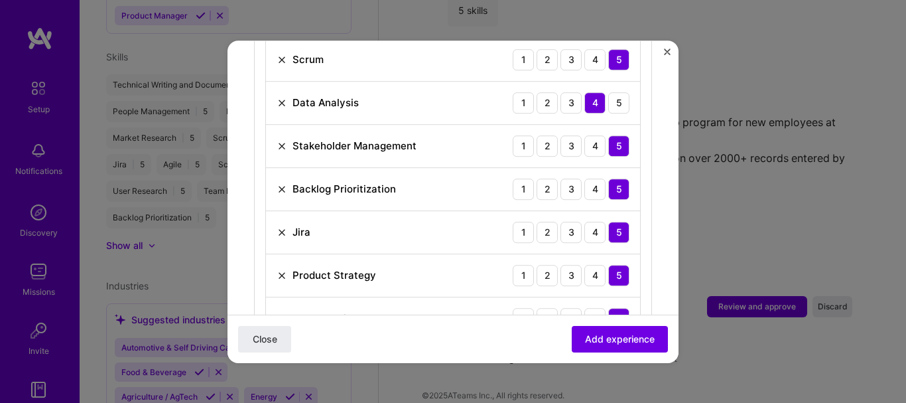
scroll to position [605, 0]
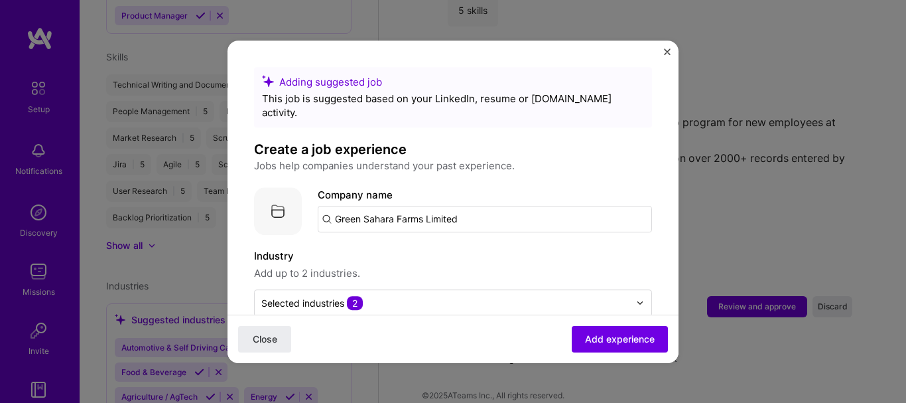
click at [350, 206] on input "Green Sahara Farms Limited" at bounding box center [485, 219] width 334 height 27
click at [340, 206] on input "Green Sahara Farms Limited" at bounding box center [485, 219] width 334 height 27
type input "Green Sahara Farms Limited"
click at [354, 249] on span "Add company" at bounding box center [355, 256] width 64 height 14
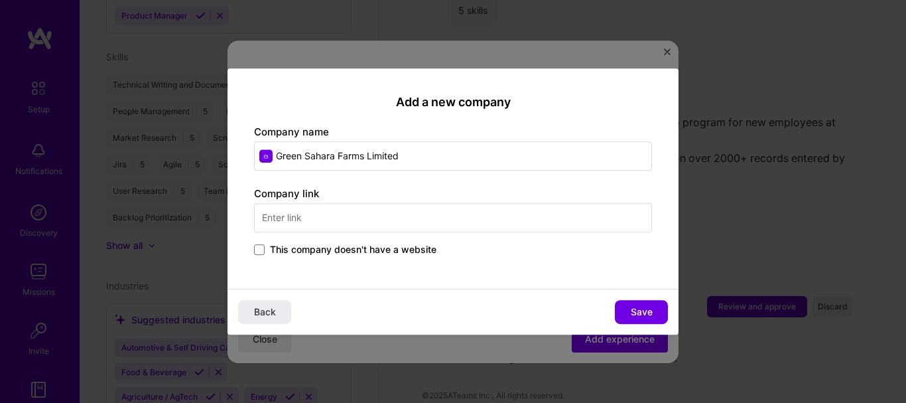
click at [344, 214] on input "text" at bounding box center [453, 217] width 398 height 29
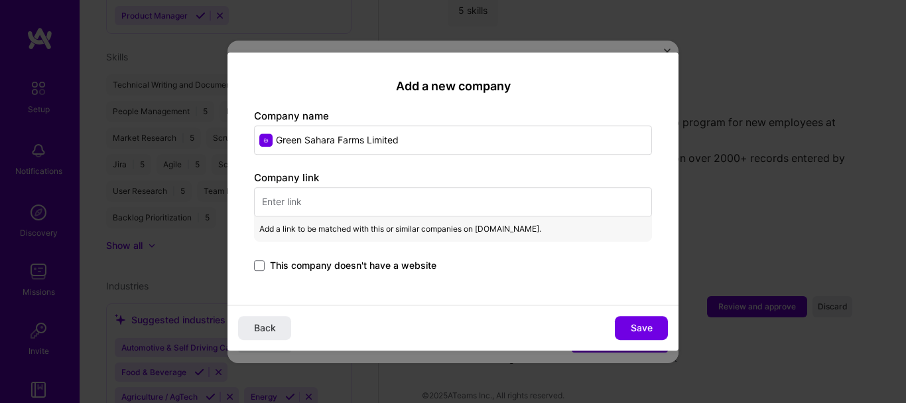
paste input "[URL][DOMAIN_NAME]"
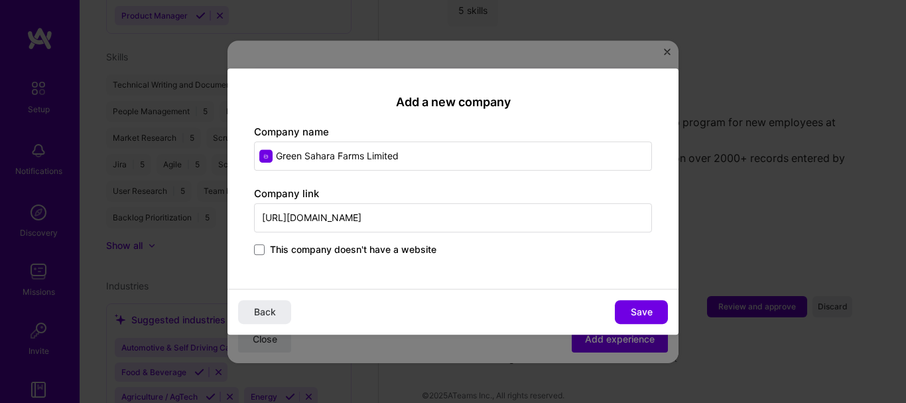
type input "[URL][DOMAIN_NAME]"
click at [656, 307] on button "Save" at bounding box center [641, 312] width 53 height 24
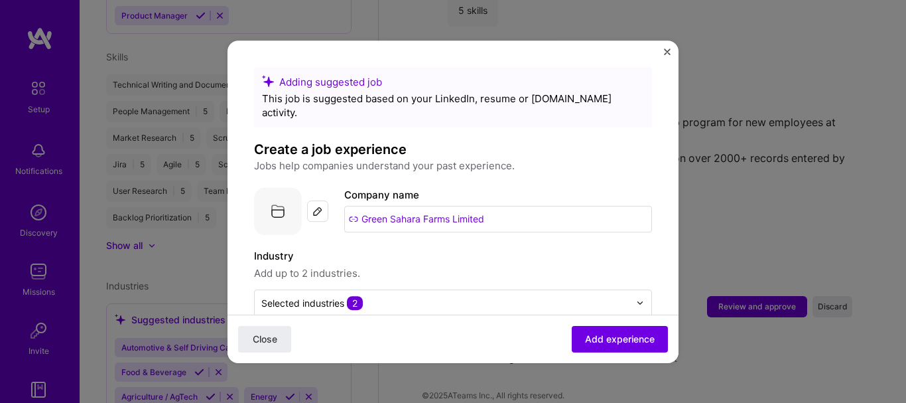
scroll to position [74, 0]
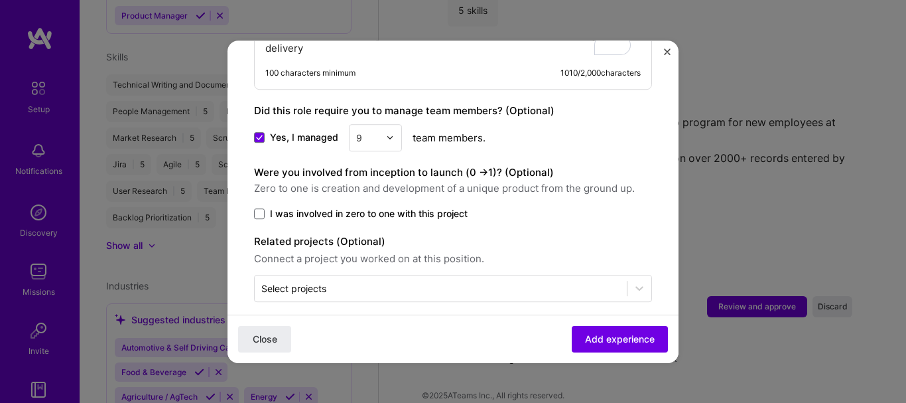
click at [621, 334] on span "Add experience" at bounding box center [620, 338] width 70 height 13
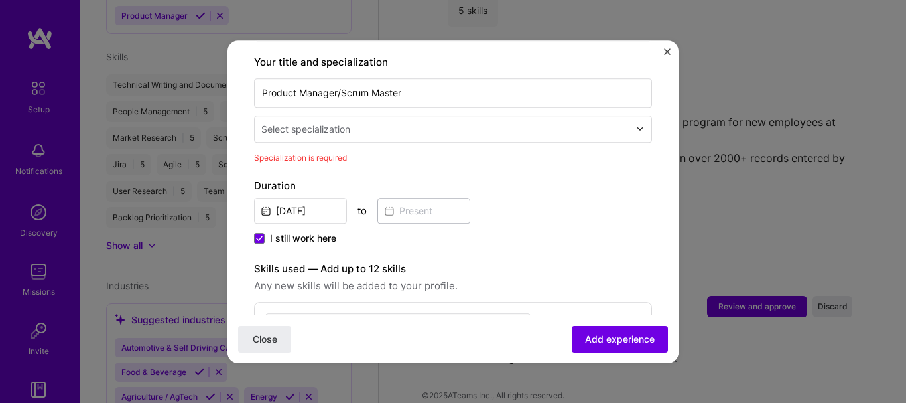
click at [519, 122] on input "text" at bounding box center [446, 129] width 371 height 14
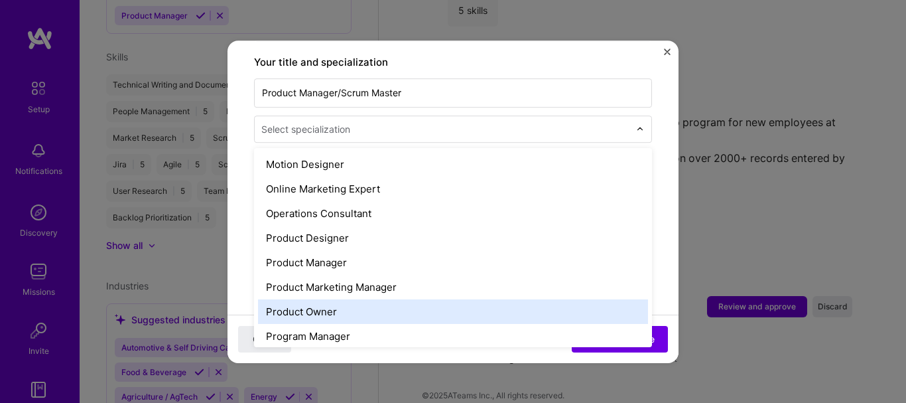
click at [352, 299] on div "Product Owner" at bounding box center [453, 311] width 390 height 25
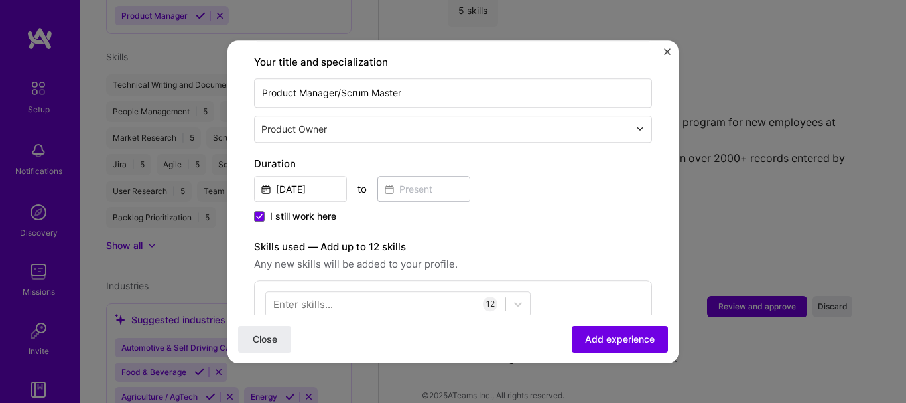
click at [607, 336] on span "Add experience" at bounding box center [620, 338] width 70 height 13
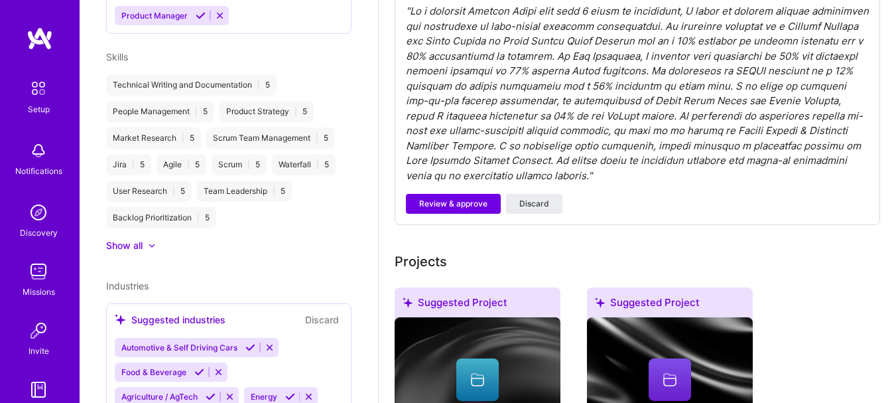
click at [479, 207] on span "Review & approve" at bounding box center [453, 204] width 68 height 12
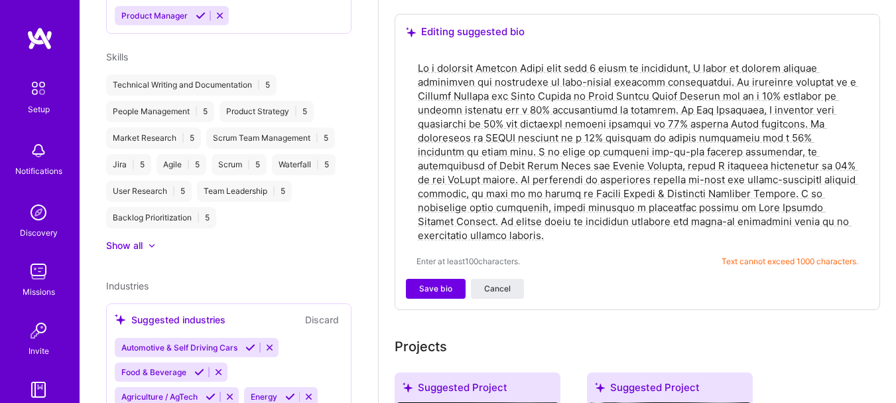
scroll to position [336, 0]
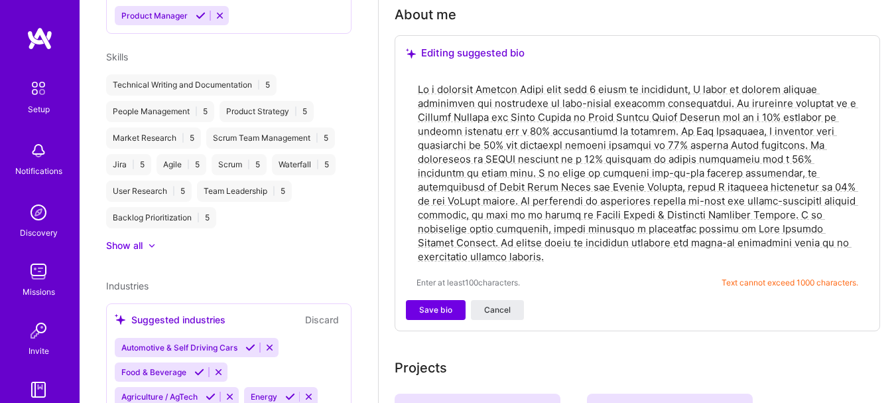
click at [452, 310] on button "Save bio" at bounding box center [436, 310] width 60 height 20
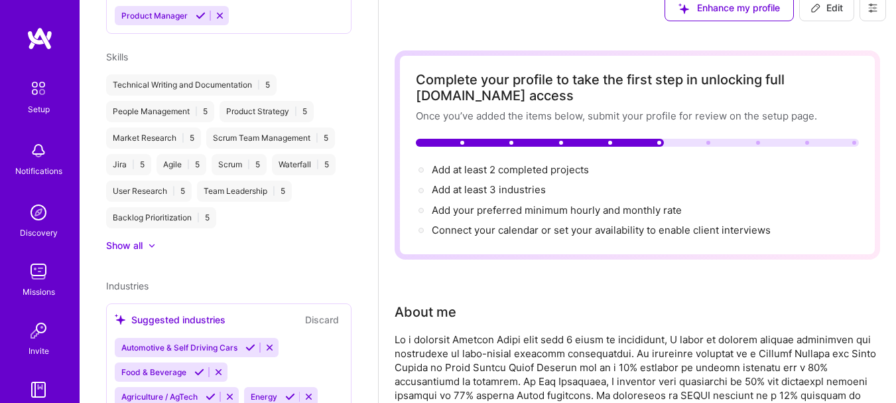
scroll to position [0, 0]
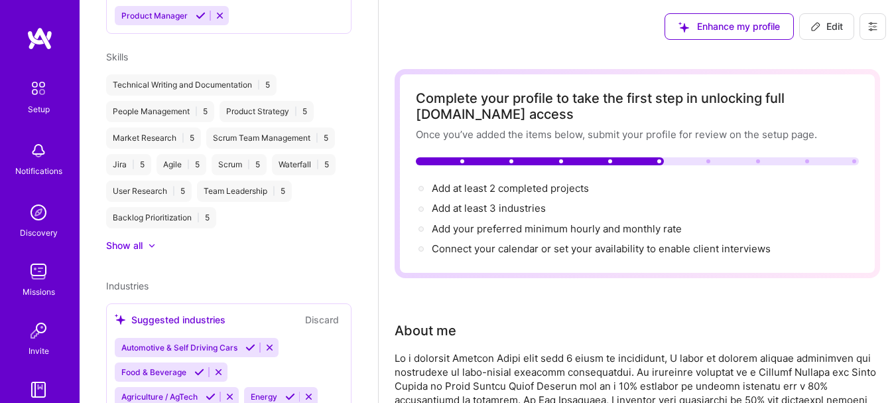
click at [482, 205] on span "Add at least 3 industries →" at bounding box center [489, 208] width 114 height 13
select select "US"
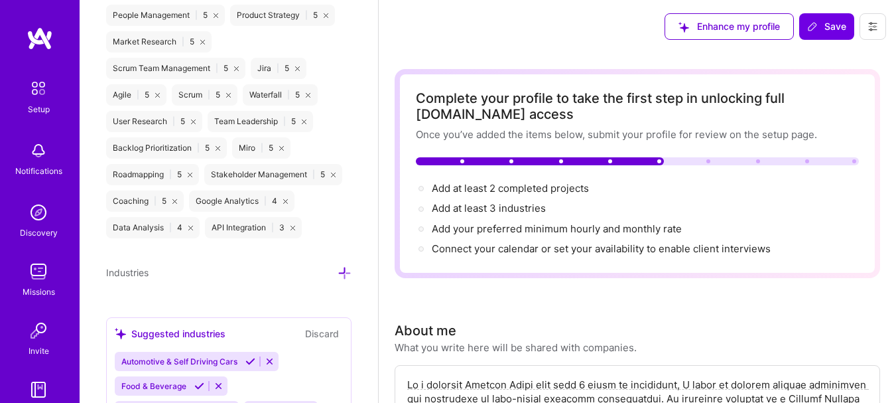
scroll to position [1377, 0]
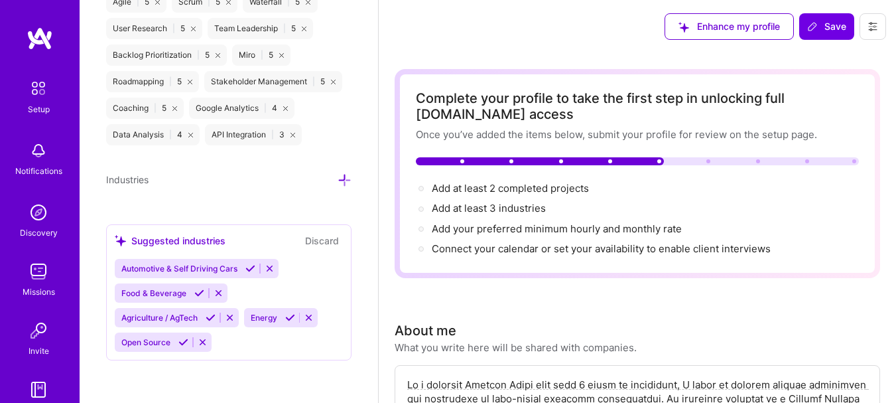
click at [338, 177] on icon at bounding box center [345, 180] width 14 height 14
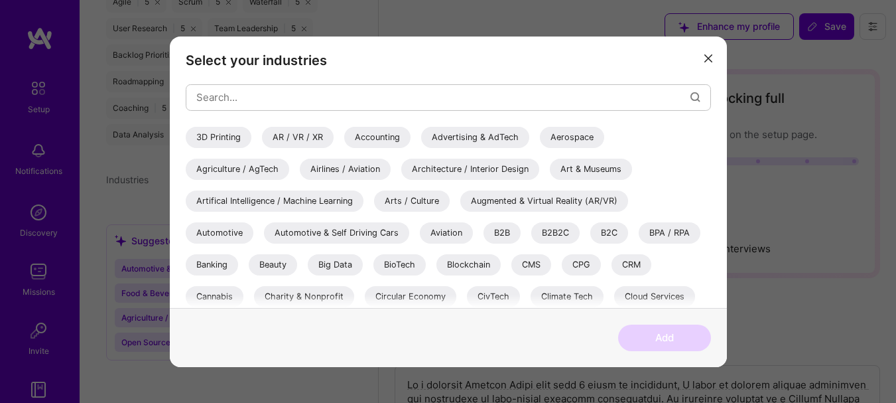
click at [226, 169] on div "Agriculture / AgTech" at bounding box center [237, 168] width 103 height 21
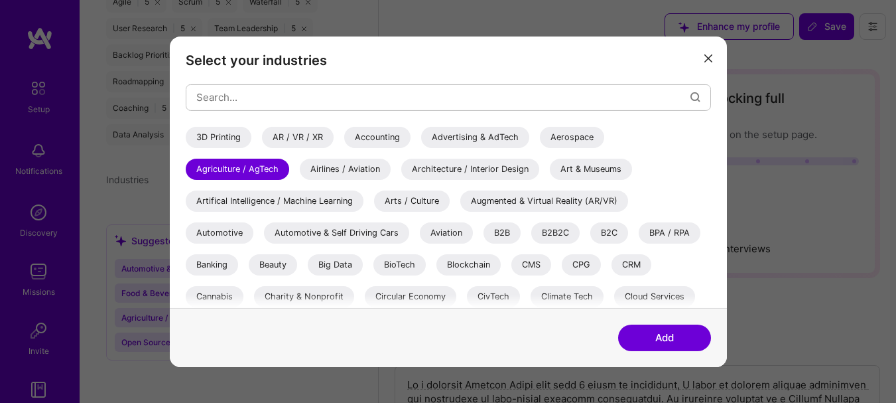
click at [500, 236] on div "B2B" at bounding box center [502, 232] width 37 height 21
click at [599, 238] on div "B2C" at bounding box center [609, 232] width 38 height 21
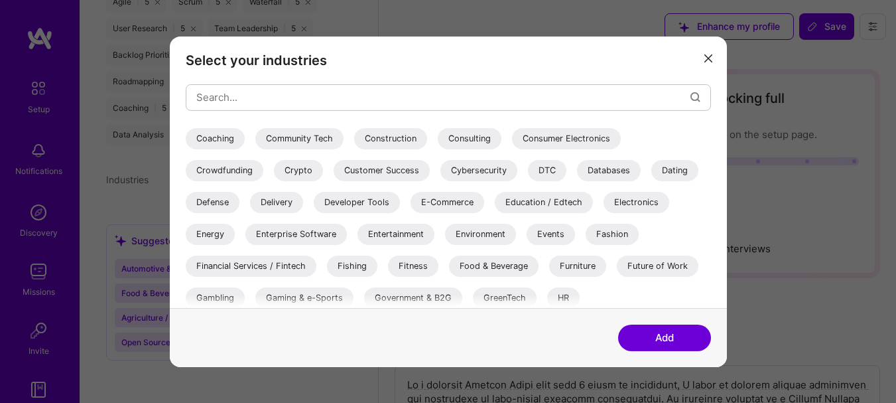
scroll to position [199, 0]
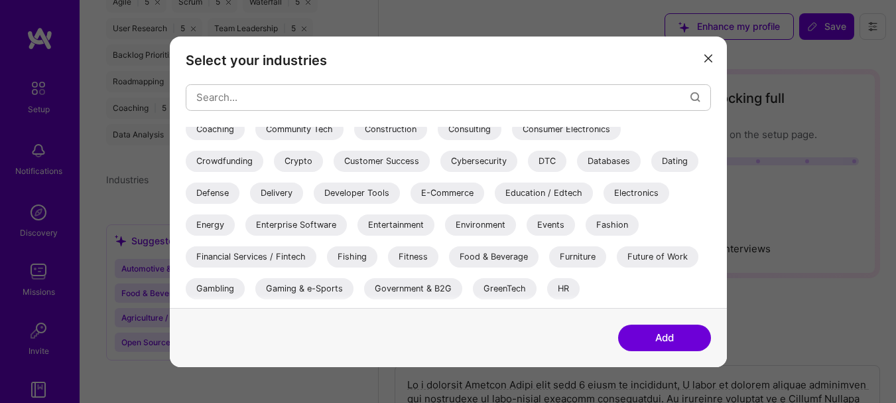
click at [299, 218] on div "Enterprise Software" at bounding box center [296, 224] width 102 height 21
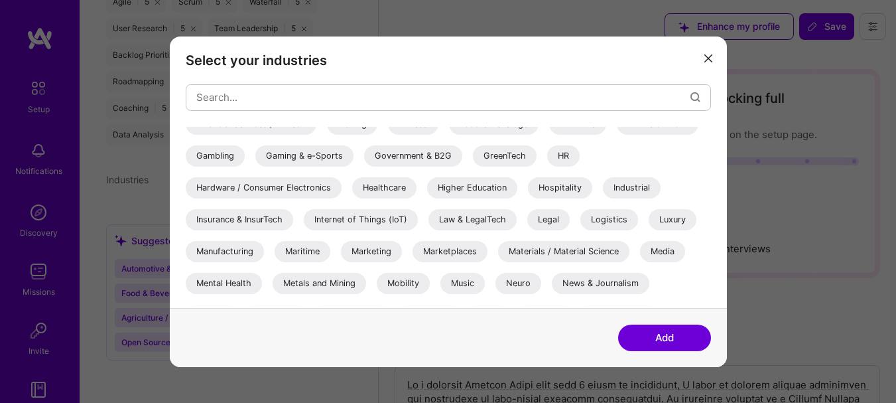
scroll to position [398, 0]
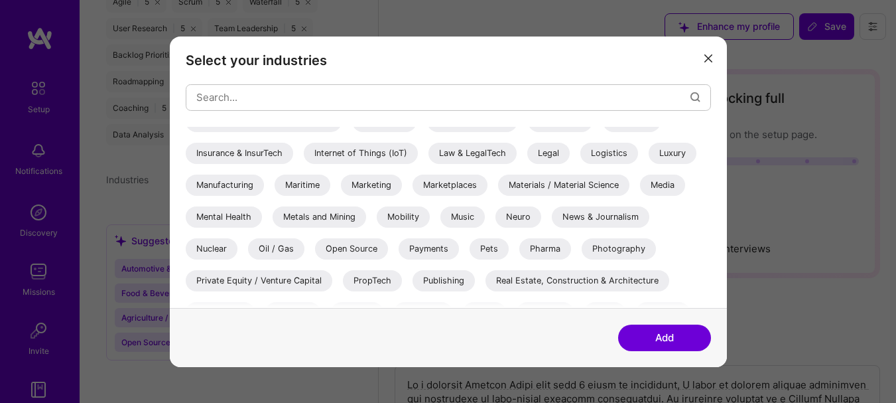
click at [298, 251] on div "Oil / Gas" at bounding box center [276, 248] width 56 height 21
click at [387, 241] on div "3D Printing AR / VR / XR Accounting Advertising & AdTech Aerospace Agriculture …" at bounding box center [448, 59] width 525 height 663
click at [376, 248] on div "Open Source" at bounding box center [351, 248] width 73 height 21
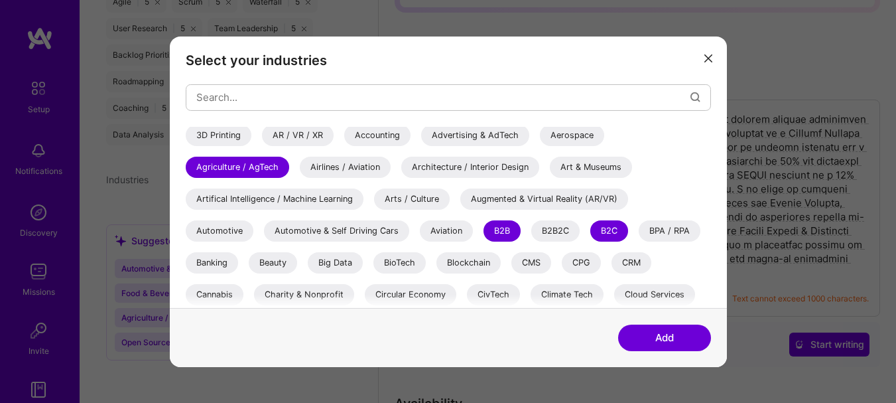
scroll to position [0, 0]
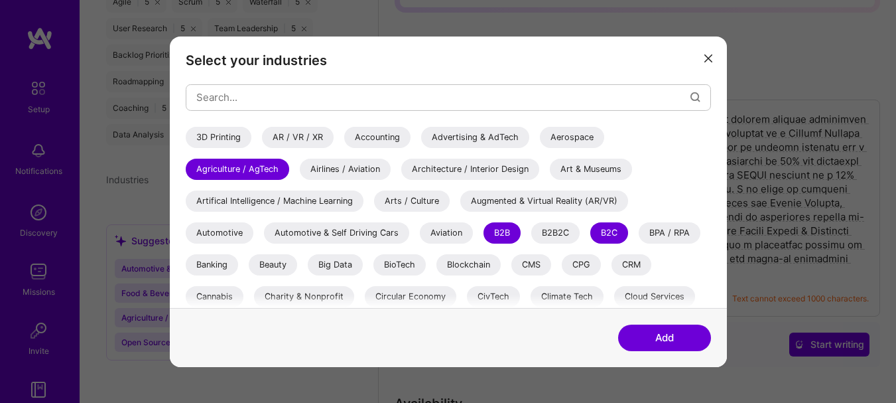
click at [665, 332] on button "Add" at bounding box center [664, 337] width 93 height 27
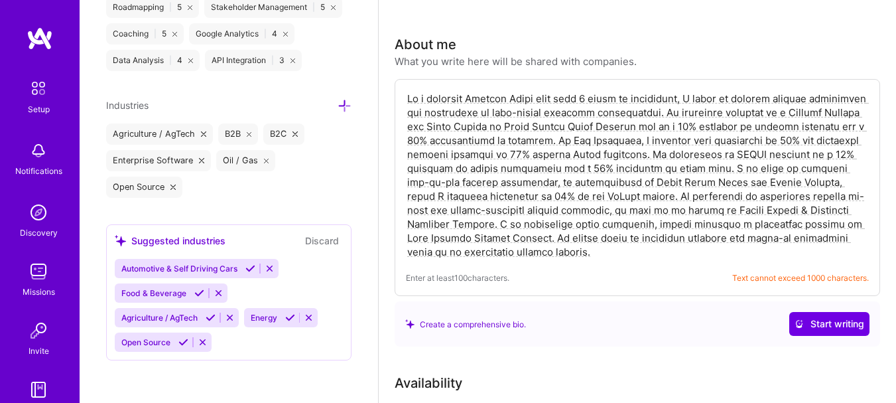
scroll to position [1443, 0]
click at [291, 321] on icon at bounding box center [290, 317] width 10 height 10
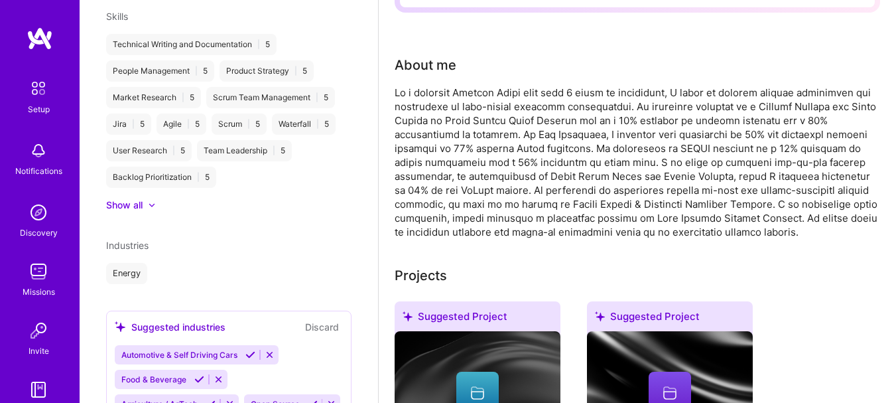
scroll to position [771, 0]
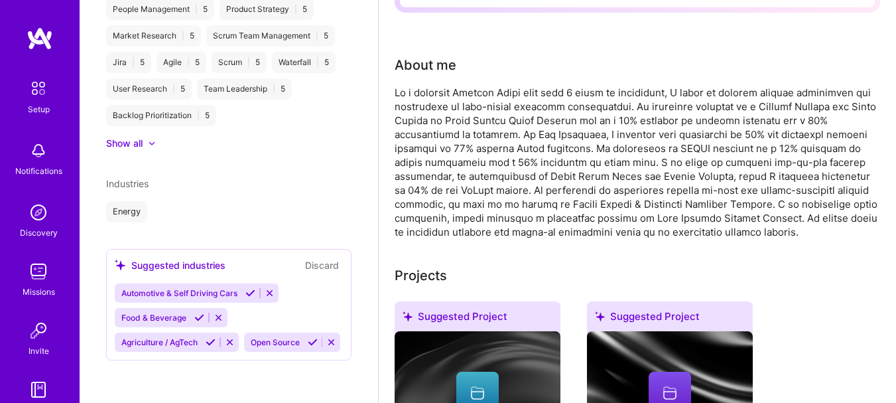
click at [130, 176] on div "Industries Energy" at bounding box center [228, 199] width 245 height 46
click at [149, 139] on div at bounding box center [152, 143] width 8 height 8
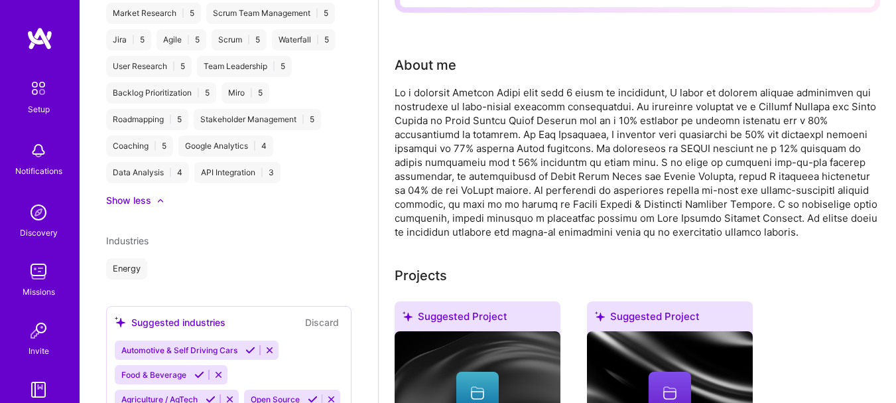
click at [137, 249] on div "Industries Energy" at bounding box center [228, 257] width 245 height 46
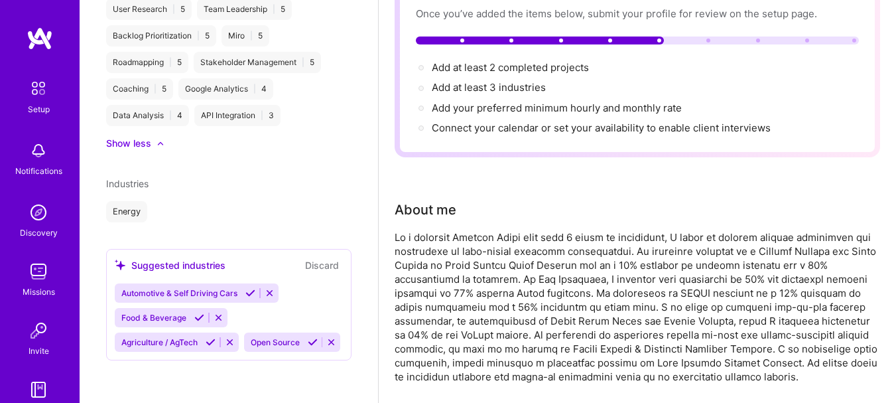
scroll to position [0, 0]
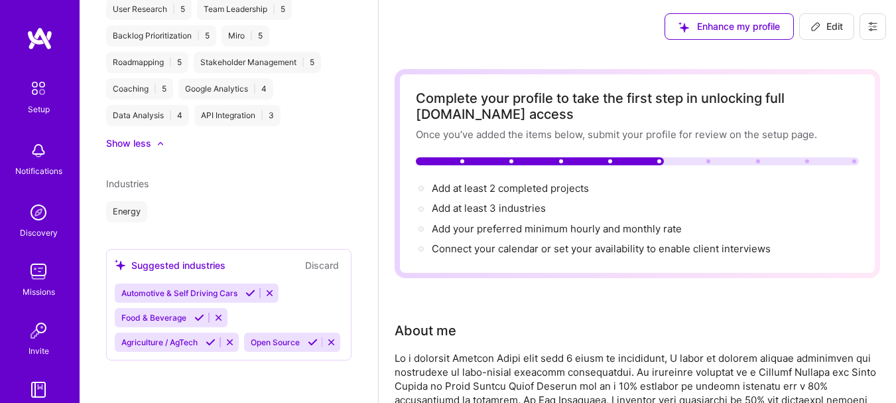
click at [445, 207] on span "Add at least 3 industries →" at bounding box center [489, 208] width 114 height 13
select select "US"
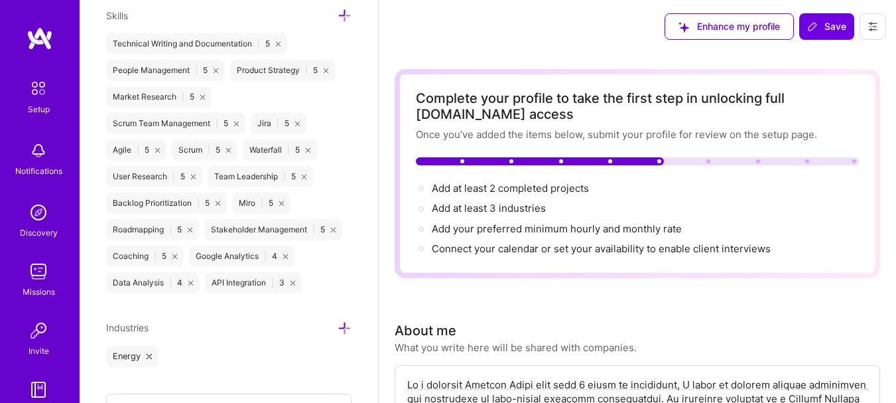
scroll to position [1398, 0]
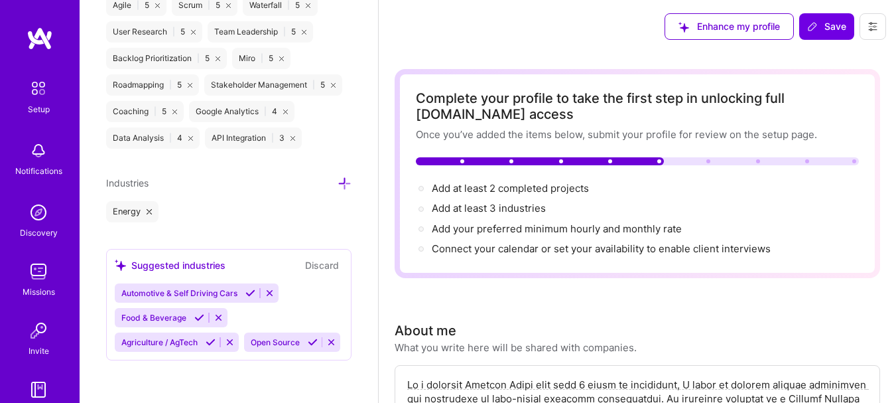
click at [338, 176] on icon at bounding box center [345, 183] width 14 height 14
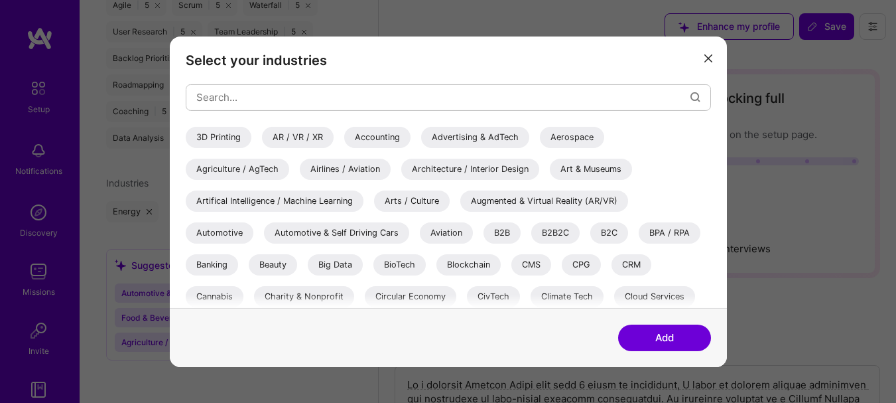
click at [276, 172] on div "Agriculture / AgTech" at bounding box center [237, 168] width 103 height 21
click at [499, 229] on div "B2B" at bounding box center [502, 232] width 37 height 21
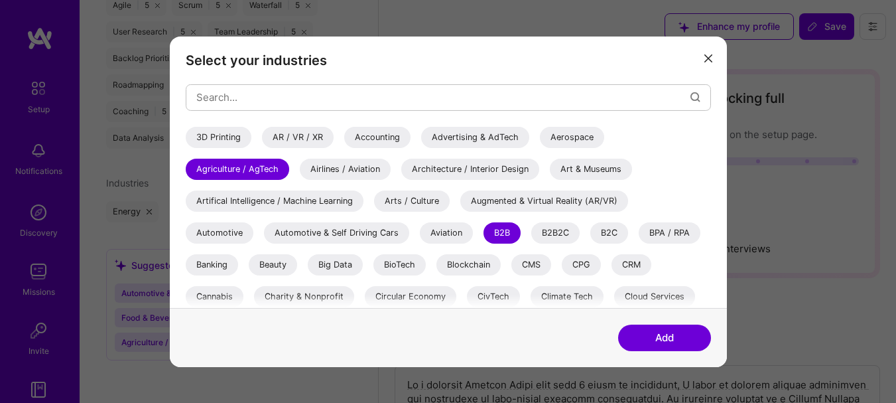
click at [608, 228] on div "B2C" at bounding box center [609, 232] width 38 height 21
click at [356, 261] on div "Big Data" at bounding box center [335, 263] width 55 height 21
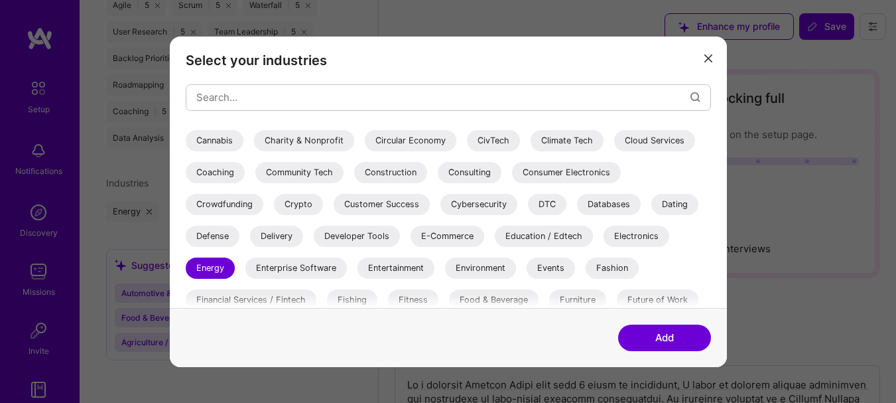
scroll to position [133, 0]
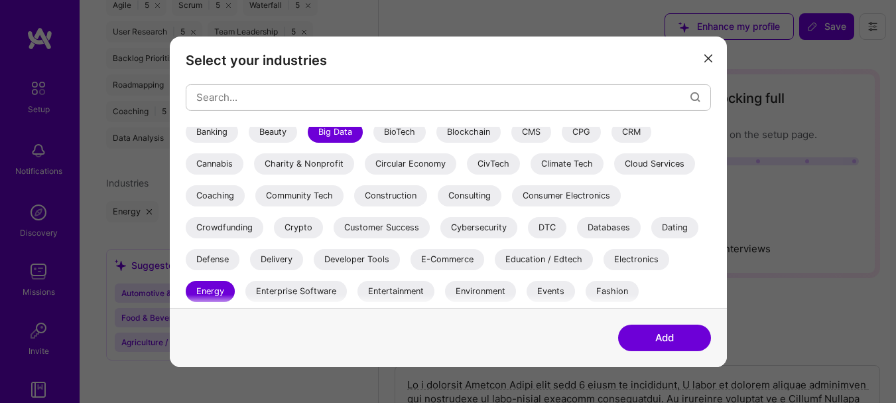
click at [604, 228] on div "Databases" at bounding box center [609, 226] width 64 height 21
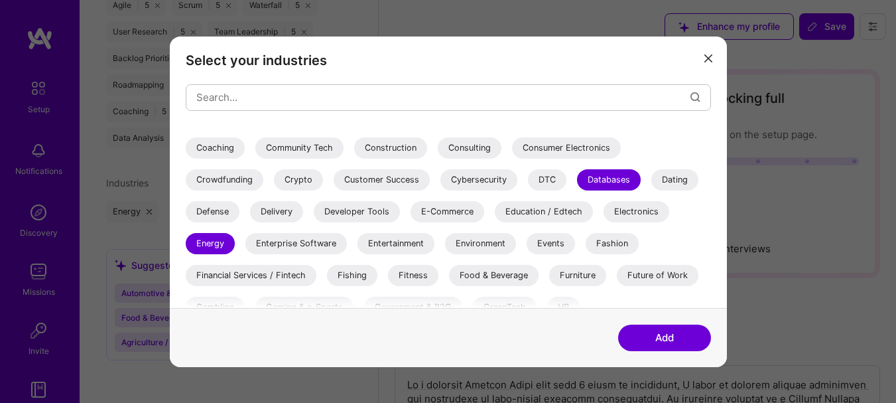
scroll to position [195, 0]
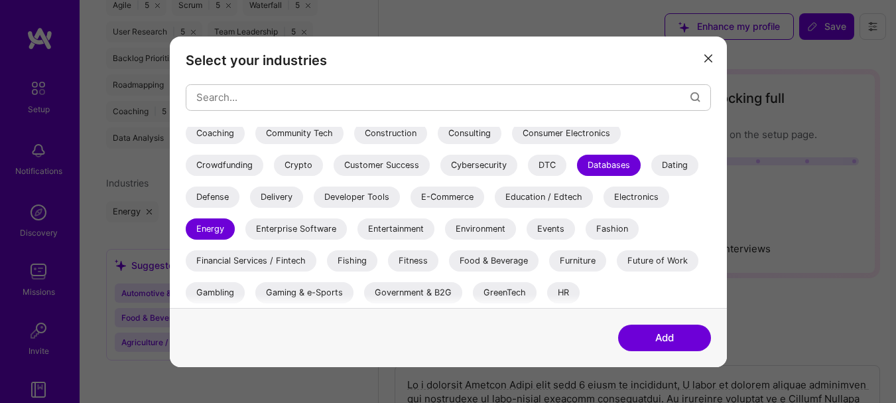
click at [303, 232] on div "Enterprise Software" at bounding box center [296, 228] width 102 height 21
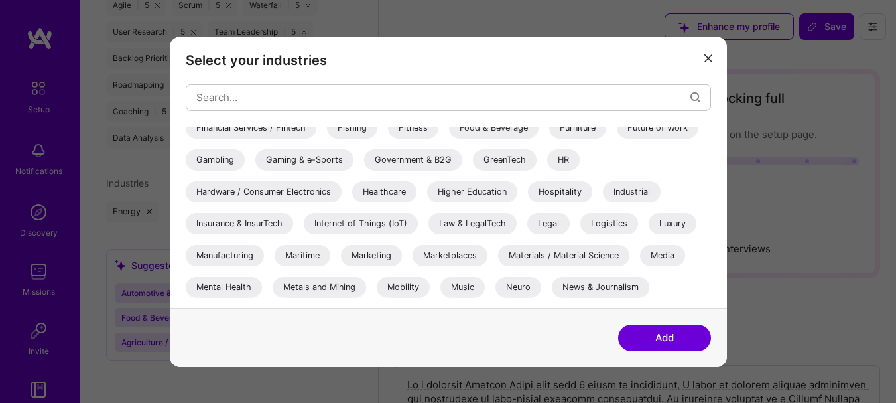
scroll to position [394, 0]
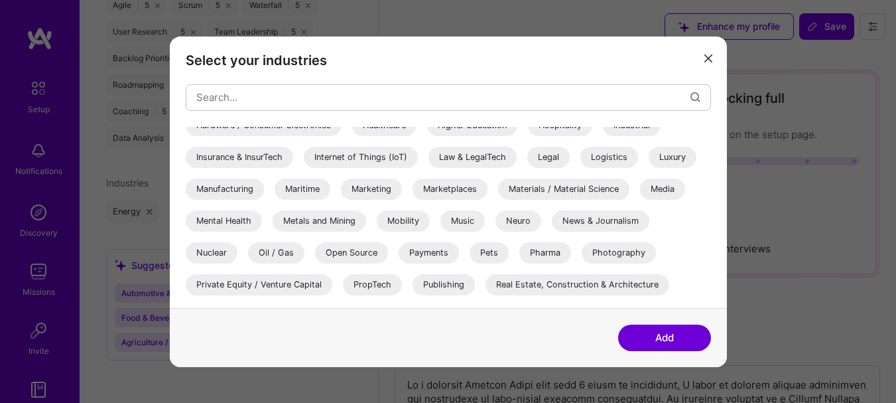
click at [282, 242] on div "Oil / Gas" at bounding box center [276, 251] width 56 height 21
click at [350, 249] on div "Open Source" at bounding box center [351, 251] width 73 height 21
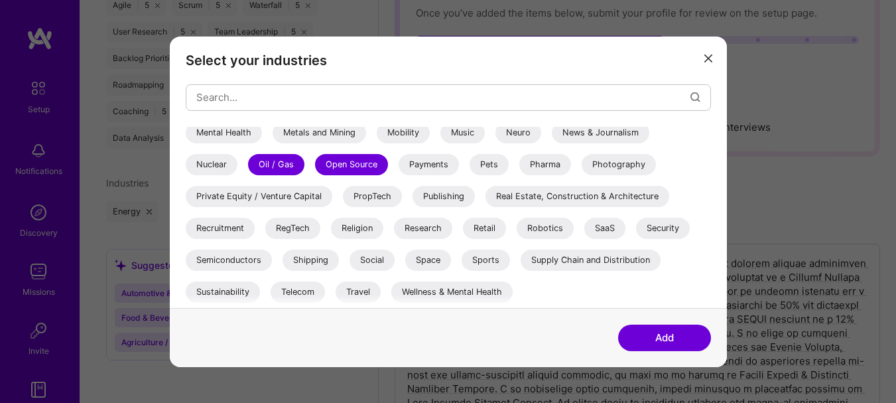
scroll to position [133, 0]
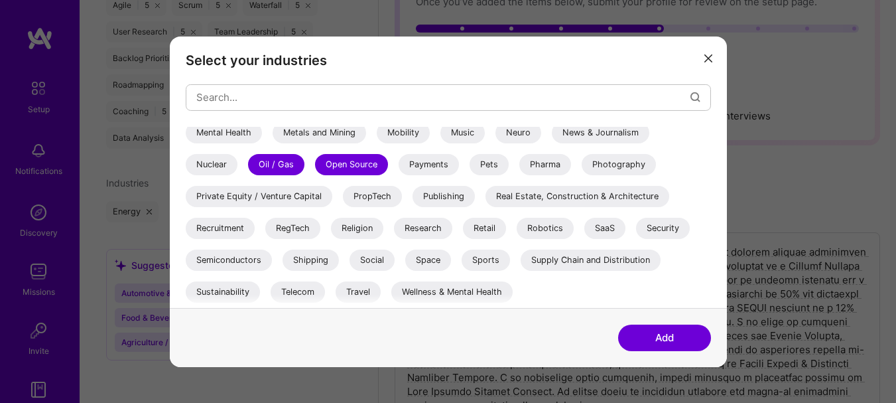
click at [692, 340] on button "Add" at bounding box center [664, 337] width 93 height 27
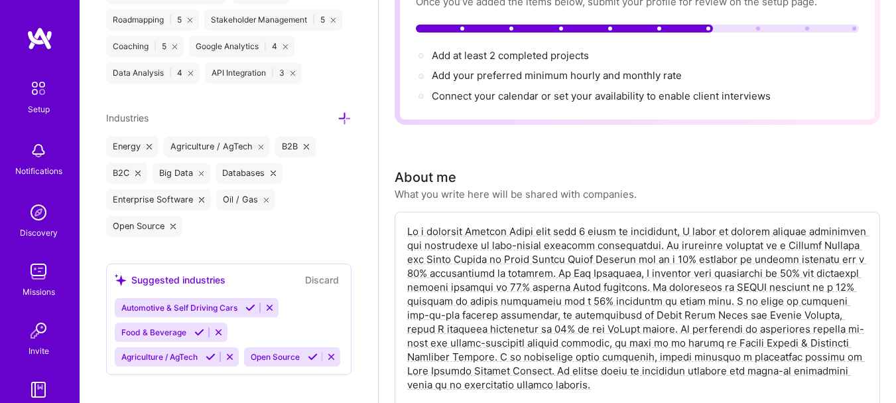
click at [592, 77] on span "Add your preferred minimum hourly and monthly rate →" at bounding box center [557, 75] width 250 height 13
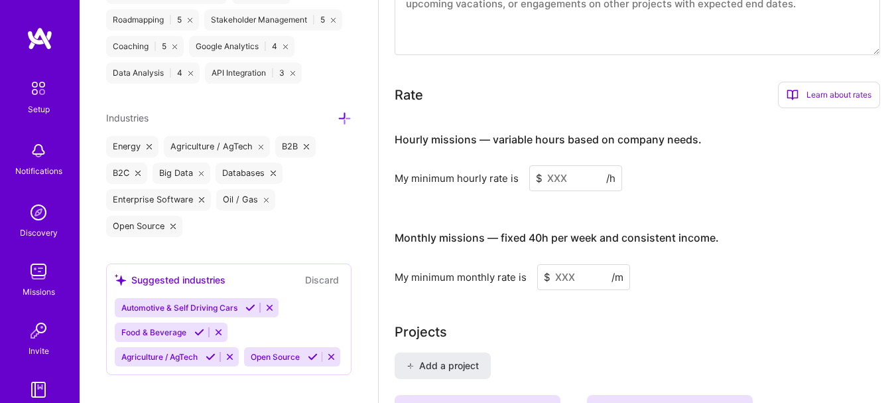
scroll to position [887, 0]
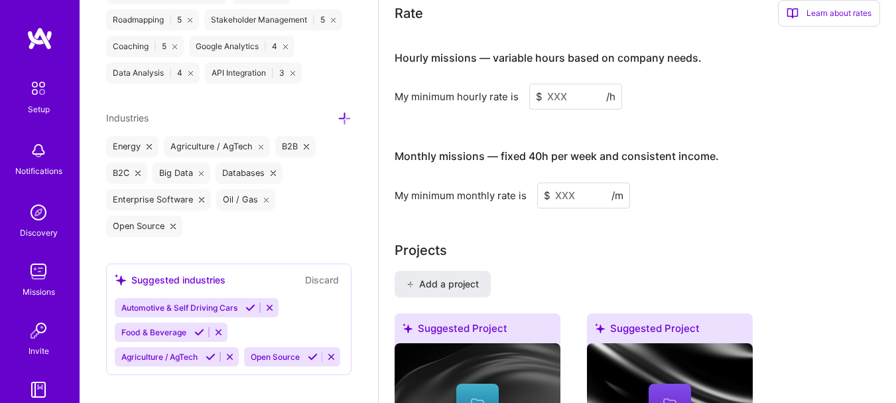
click at [586, 92] on input at bounding box center [575, 97] width 93 height 26
click at [569, 91] on input at bounding box center [575, 97] width 93 height 26
click at [566, 188] on input at bounding box center [583, 195] width 93 height 26
type input "2560"
click at [545, 97] on input at bounding box center [575, 97] width 93 height 26
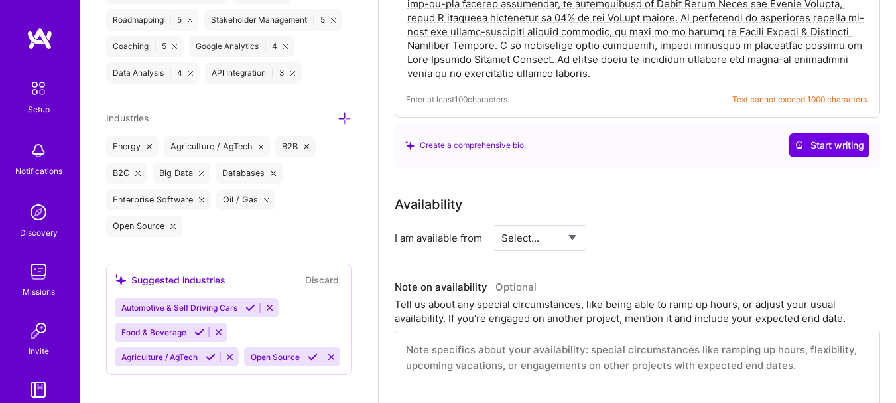
scroll to position [423, 0]
type input "10"
click at [569, 243] on select "Select... Right Now Future Date Not Available" at bounding box center [540, 239] width 76 height 34
select select "Right Now"
click at [502, 222] on select "Select... Right Now Future Date Not Available" at bounding box center [540, 239] width 76 height 34
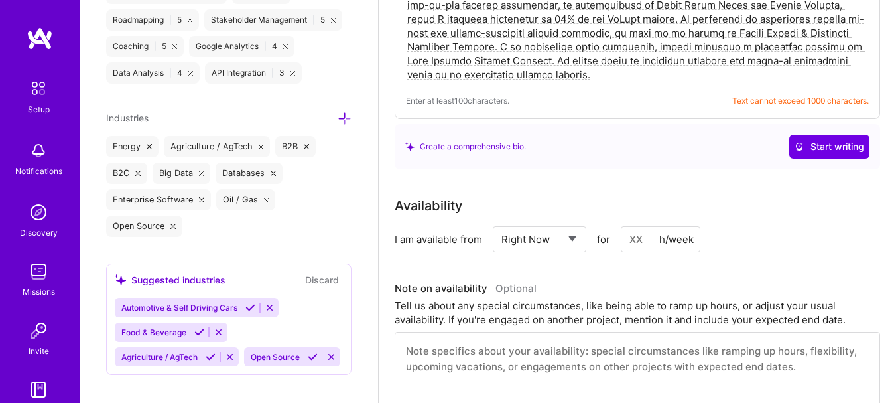
click at [636, 240] on input at bounding box center [661, 239] width 80 height 26
type input "40"
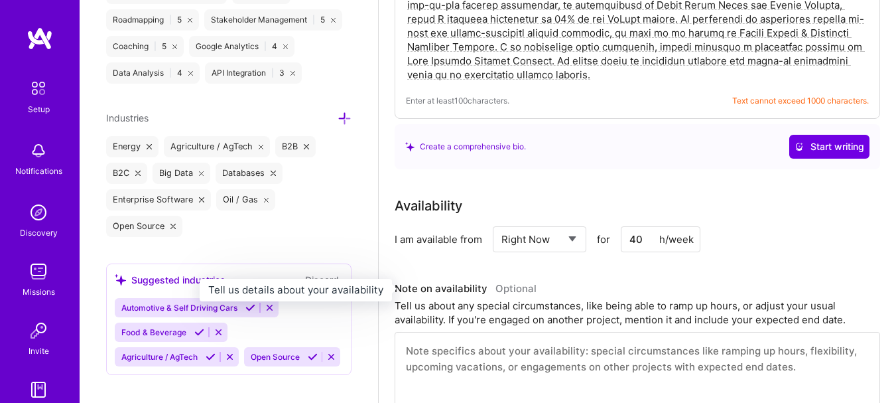
click at [748, 289] on h3 "Note on availability Optional" at bounding box center [638, 289] width 486 height 20
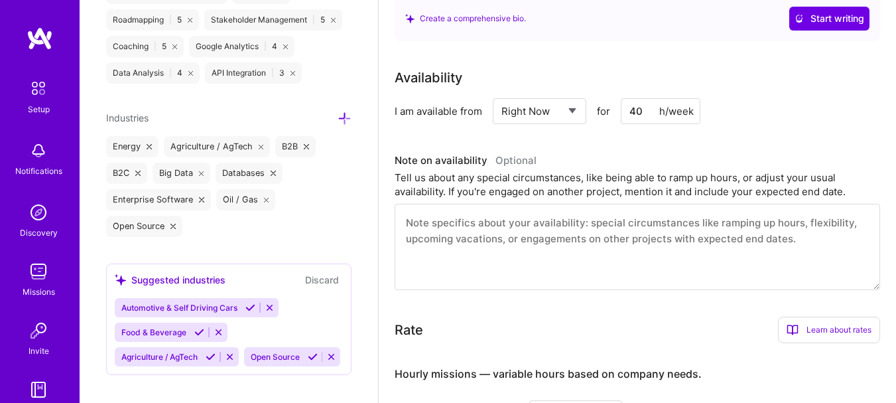
scroll to position [555, 0]
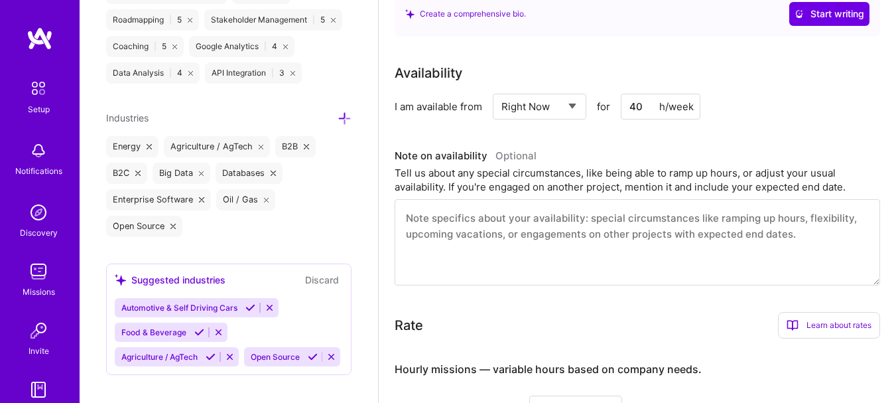
click at [553, 225] on textarea at bounding box center [638, 242] width 486 height 86
